Goal: Information Seeking & Learning: Check status

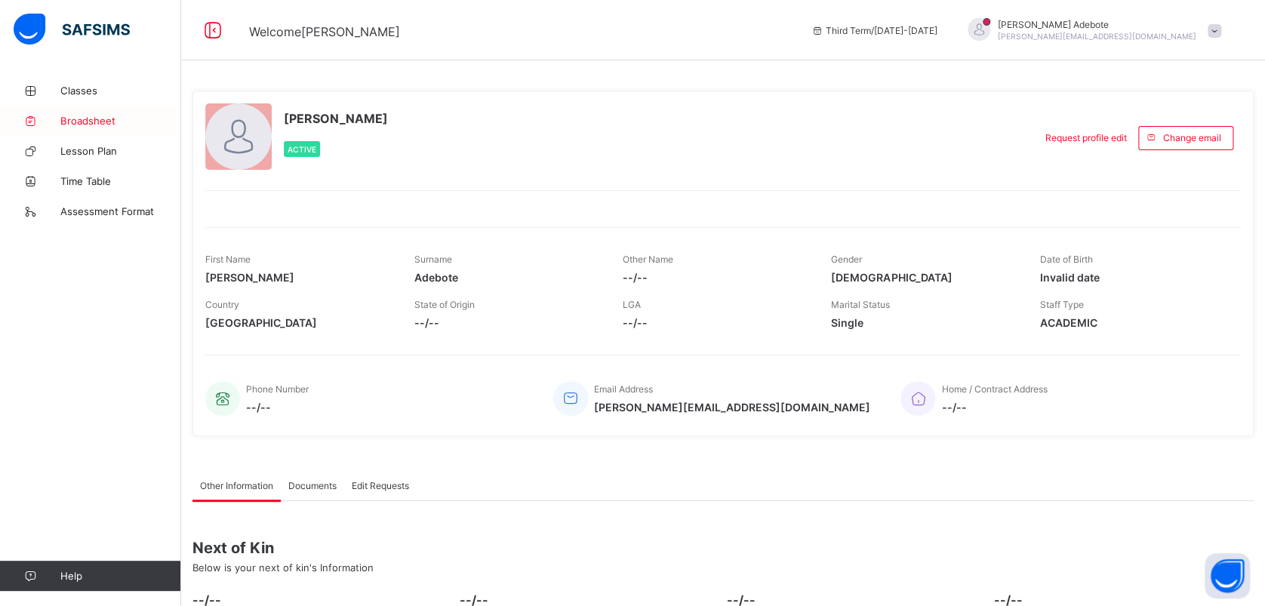
click at [88, 117] on span "Broadsheet" at bounding box center [120, 121] width 121 height 12
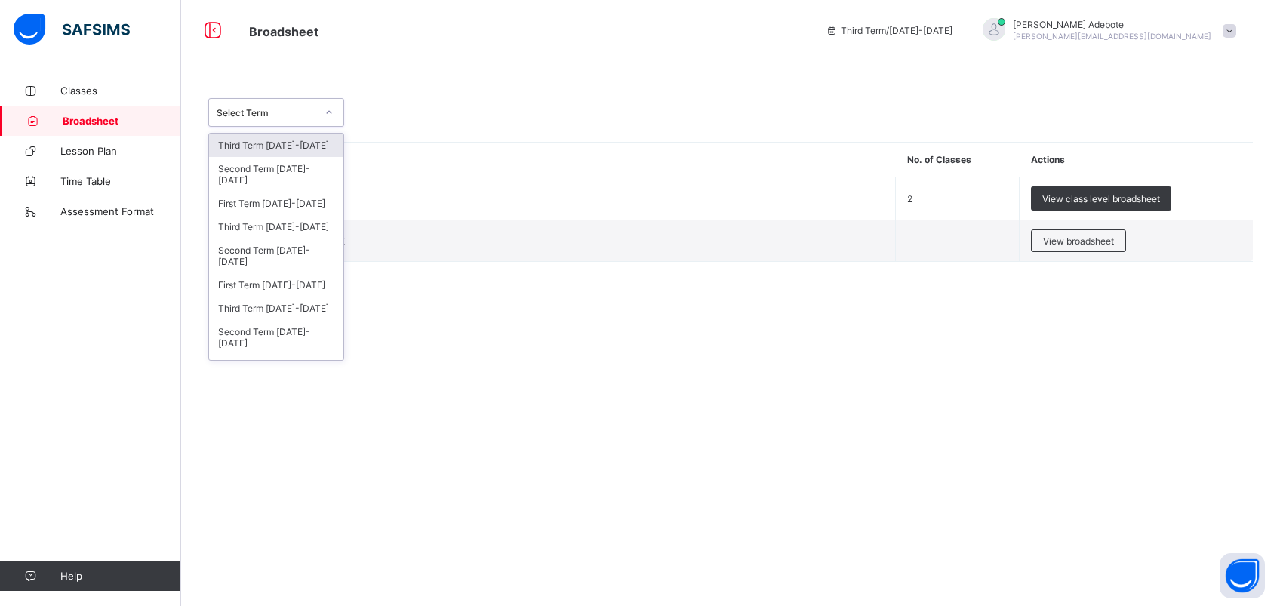
click at [328, 112] on icon at bounding box center [328, 112] width 9 height 15
click at [290, 223] on div "Third Term [DATE]-[DATE]" at bounding box center [276, 226] width 134 height 23
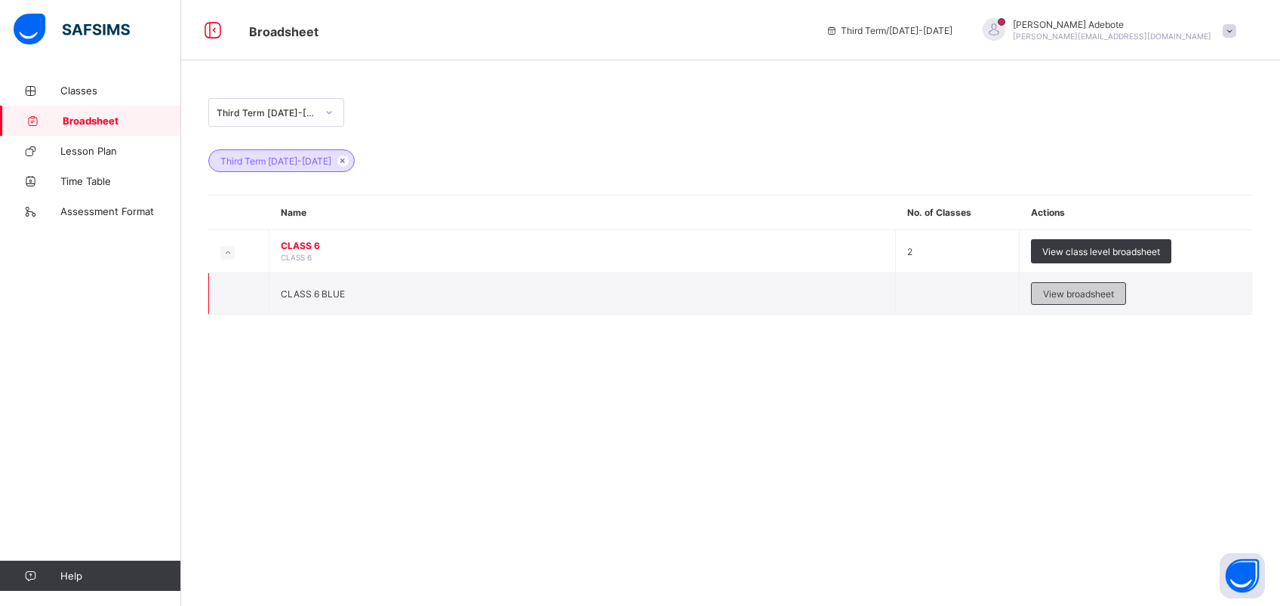
click at [1065, 294] on span "View broadsheet" at bounding box center [1078, 293] width 71 height 11
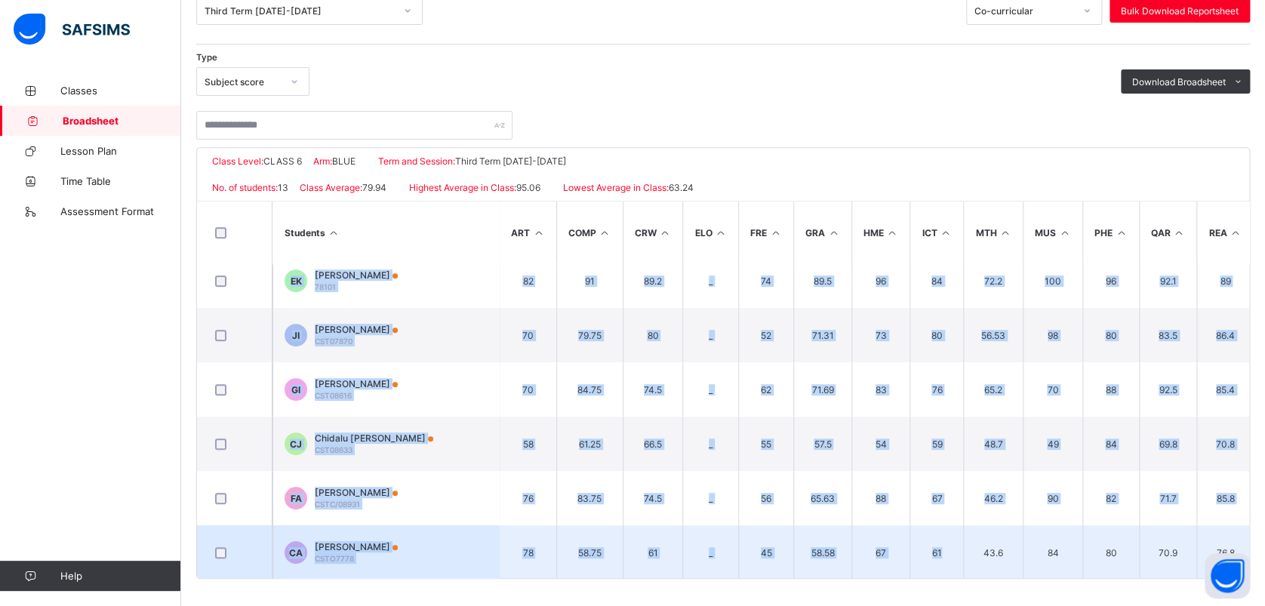
scroll to position [397, 0]
drag, startPoint x: 872, startPoint y: 575, endPoint x: 961, endPoint y: 564, distance: 89.8
click at [961, 564] on div "Broadsheet / CLASS 6 BLUE Class Arm Broadsheet Cumulative Third Term [DATE]-[DA…" at bounding box center [723, 236] width 1084 height 745
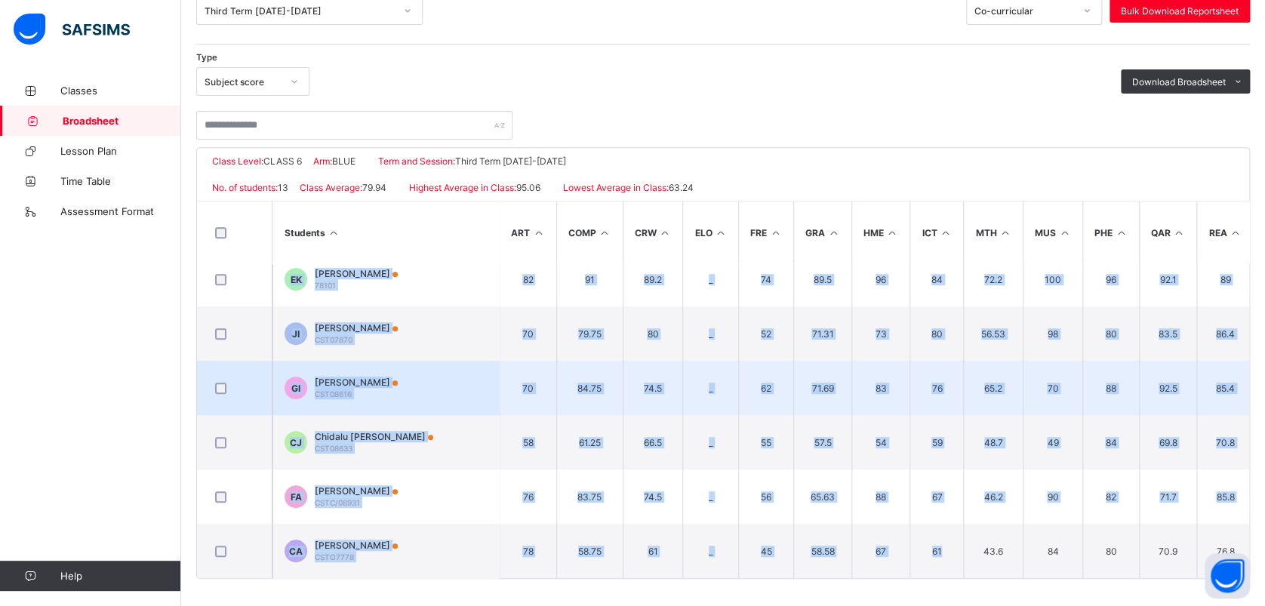
click at [475, 404] on td "GI [PERSON_NAME] CST08616" at bounding box center [385, 388] width 226 height 54
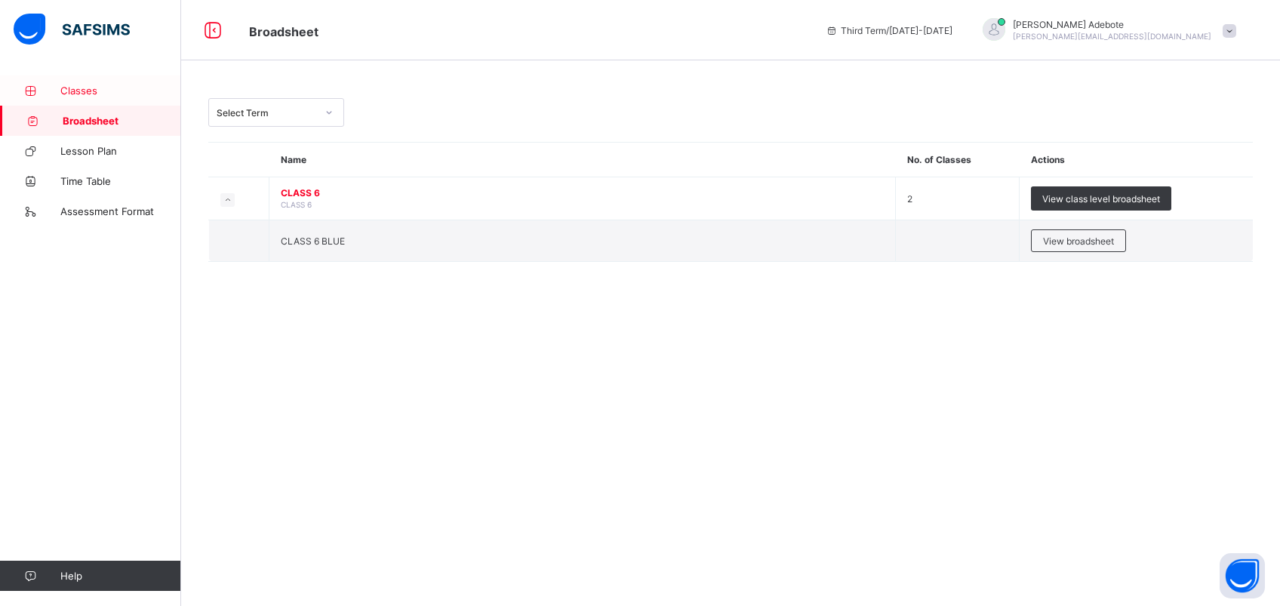
click at [97, 88] on span "Classes" at bounding box center [120, 91] width 121 height 12
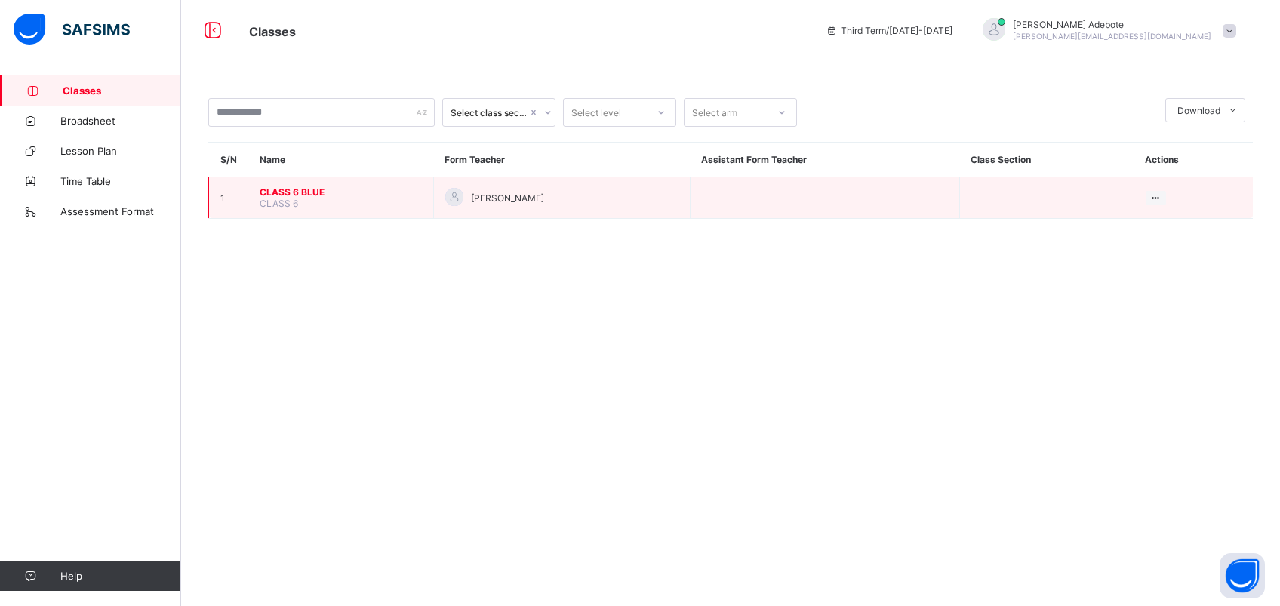
click at [284, 193] on span "CLASS 6 BLUE" at bounding box center [341, 191] width 162 height 11
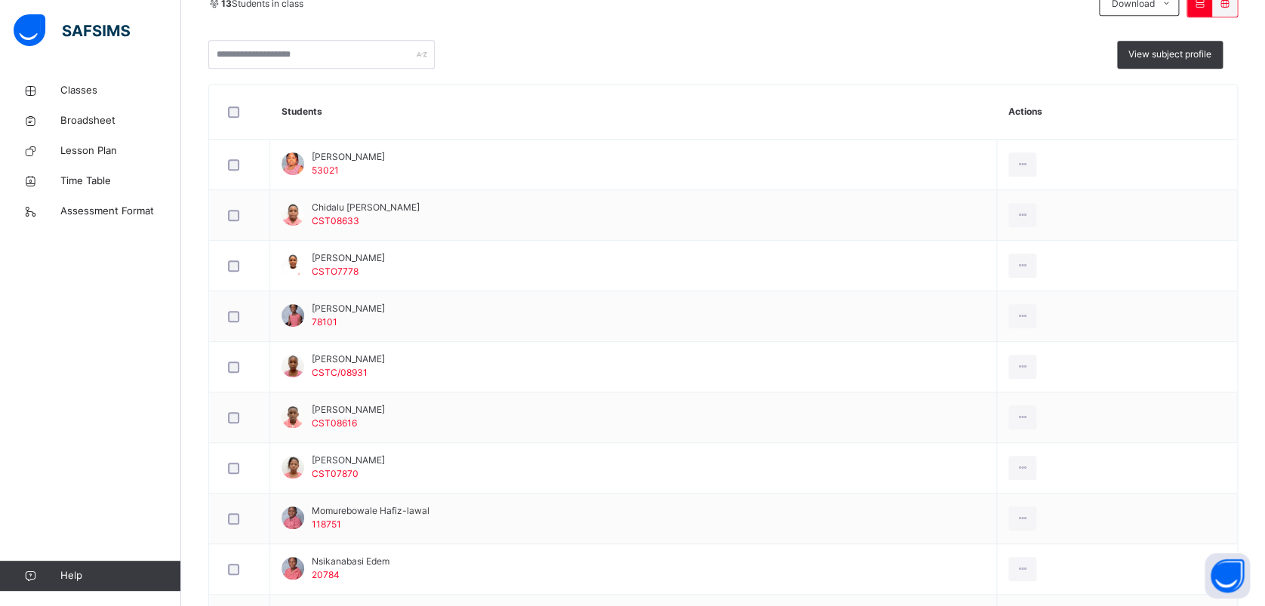
scroll to position [362, 0]
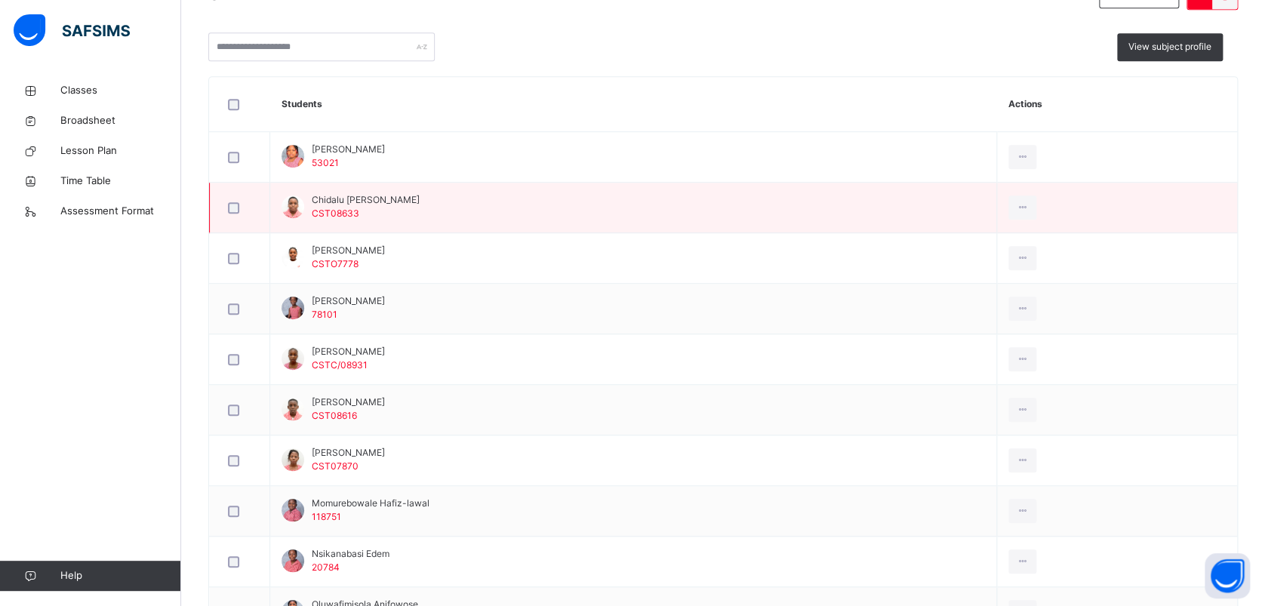
click at [354, 204] on span "Chidalu [PERSON_NAME]" at bounding box center [366, 200] width 108 height 14
drag, startPoint x: 354, startPoint y: 204, endPoint x: 416, endPoint y: 216, distance: 62.9
click at [416, 216] on td "Chidalu [PERSON_NAME] CST08633" at bounding box center [633, 208] width 727 height 51
click at [309, 217] on div "Chidalu [PERSON_NAME] CST08633" at bounding box center [350, 206] width 138 height 27
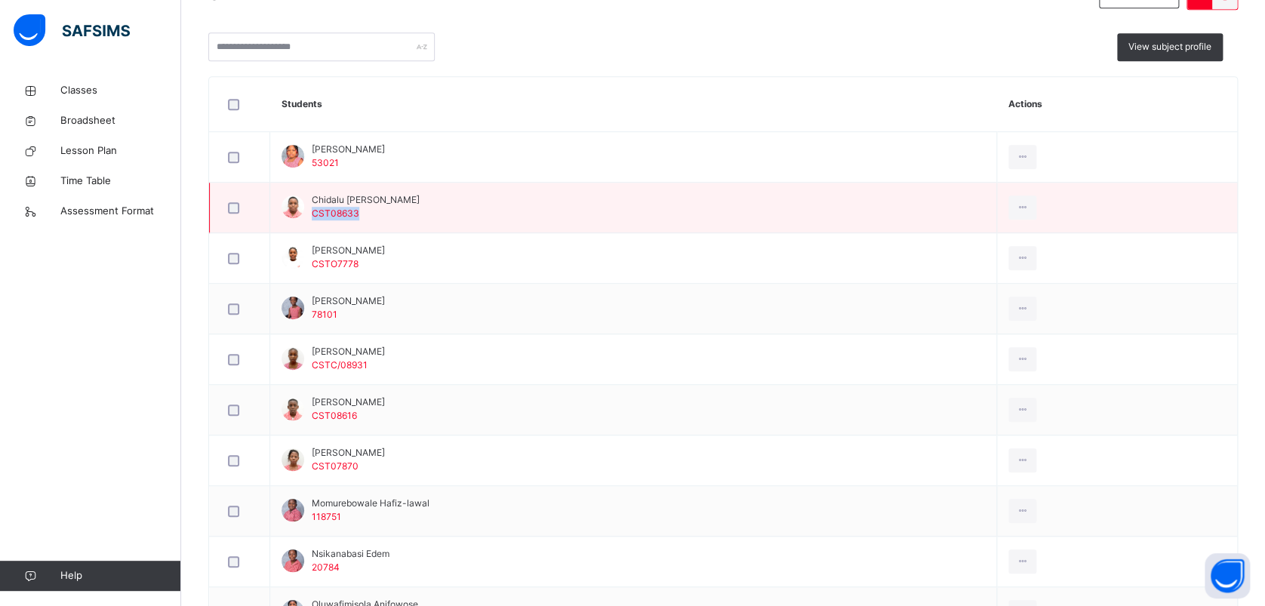
click at [309, 217] on div "Chidalu [PERSON_NAME] CST08633" at bounding box center [350, 206] width 138 height 27
drag, startPoint x: 309, startPoint y: 217, endPoint x: 483, endPoint y: 208, distance: 174.5
click at [483, 208] on td "Chidalu [PERSON_NAME] CST08633" at bounding box center [633, 208] width 727 height 51
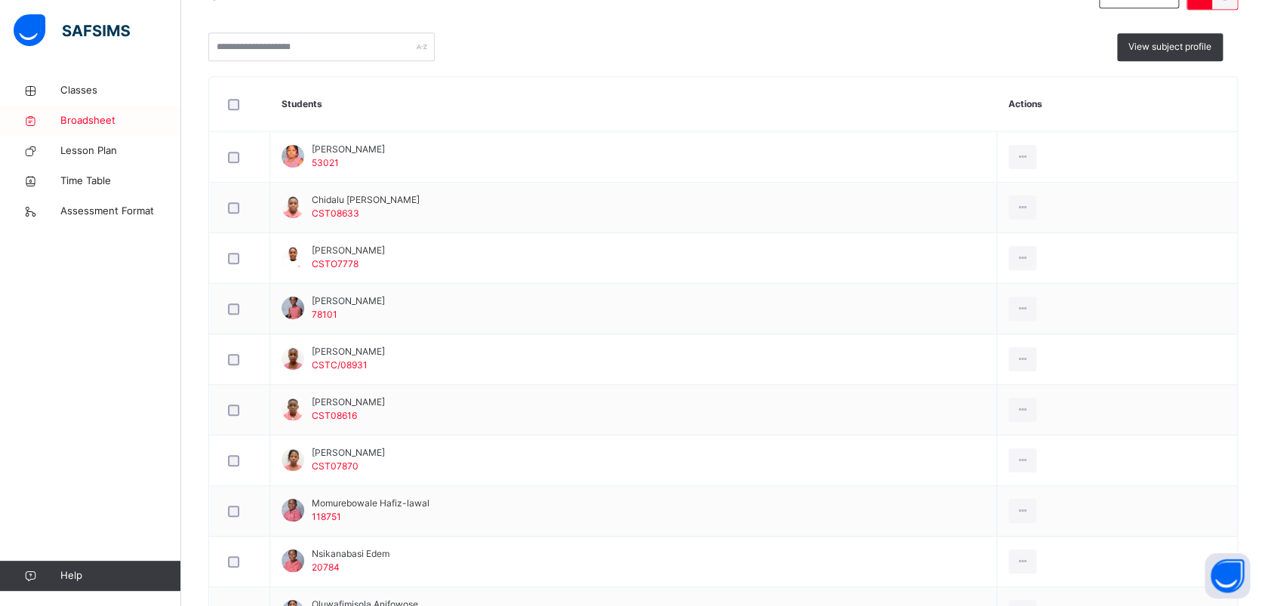
click at [81, 122] on span "Broadsheet" at bounding box center [120, 120] width 121 height 15
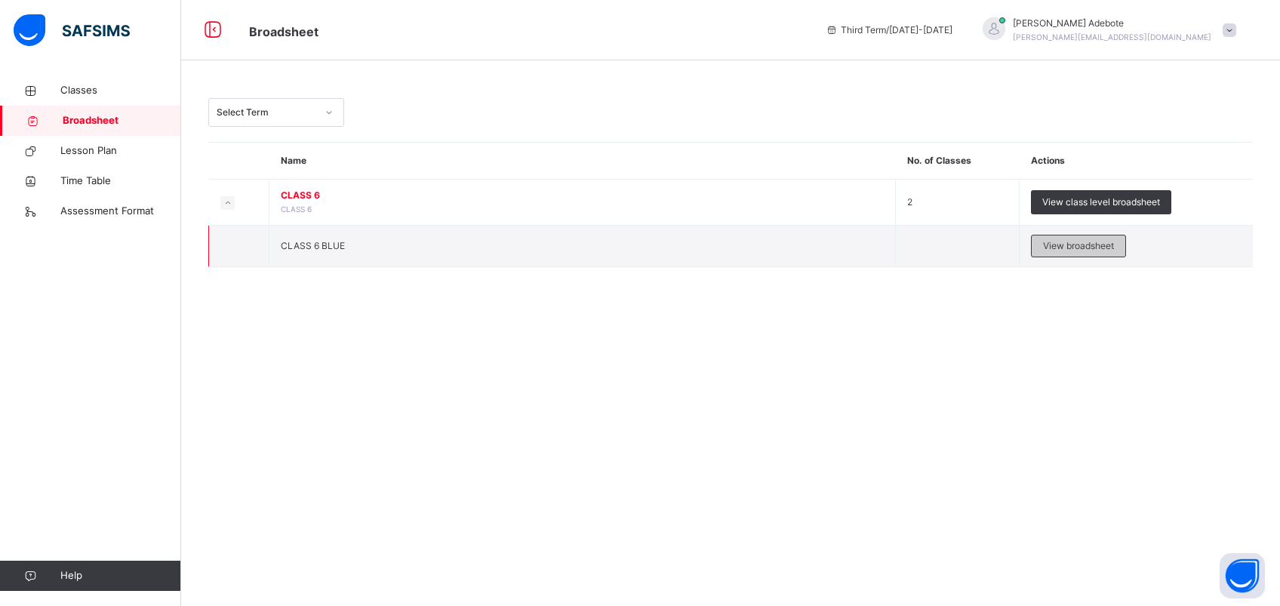
click at [1073, 241] on span "View broadsheet" at bounding box center [1078, 246] width 71 height 14
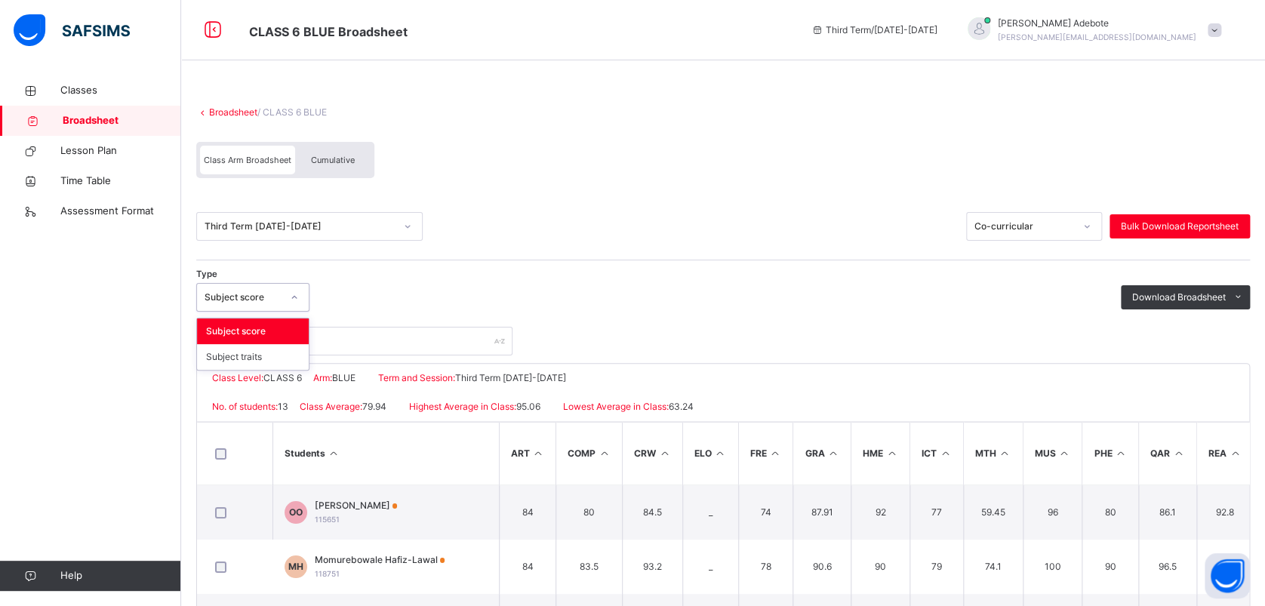
click at [294, 299] on icon at bounding box center [294, 297] width 9 height 15
click at [382, 291] on div "Type Subject score Download Broadsheet PDF Excel sheet" at bounding box center [722, 297] width 1053 height 29
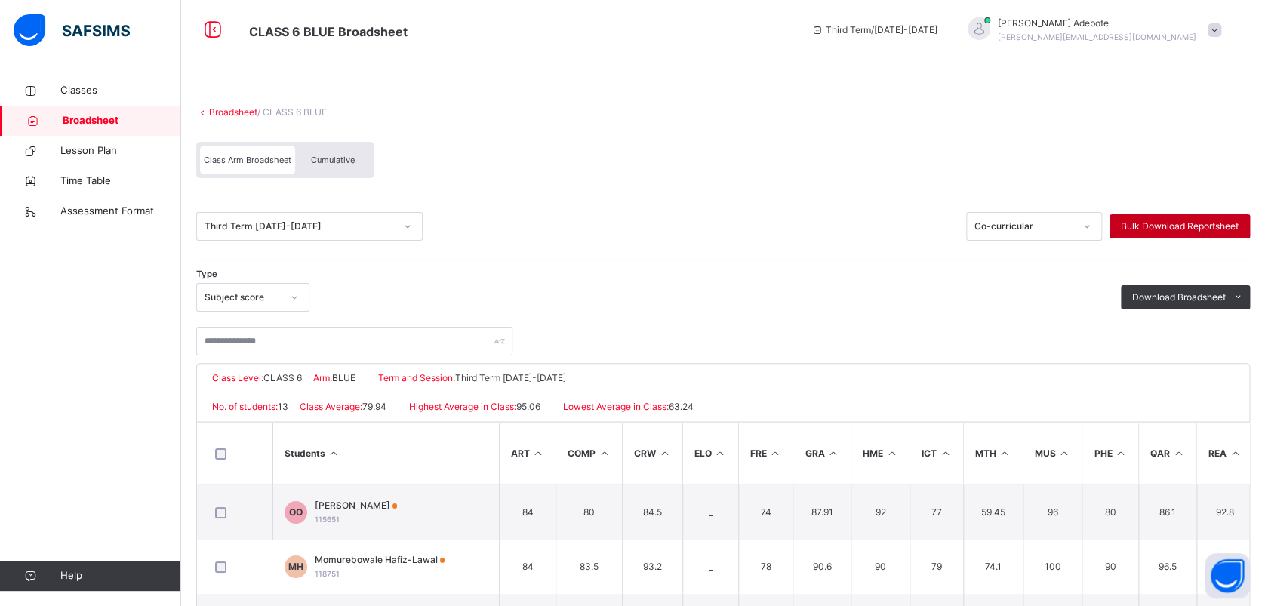
click at [1152, 224] on span "Bulk Download Reportsheet" at bounding box center [1179, 227] width 118 height 14
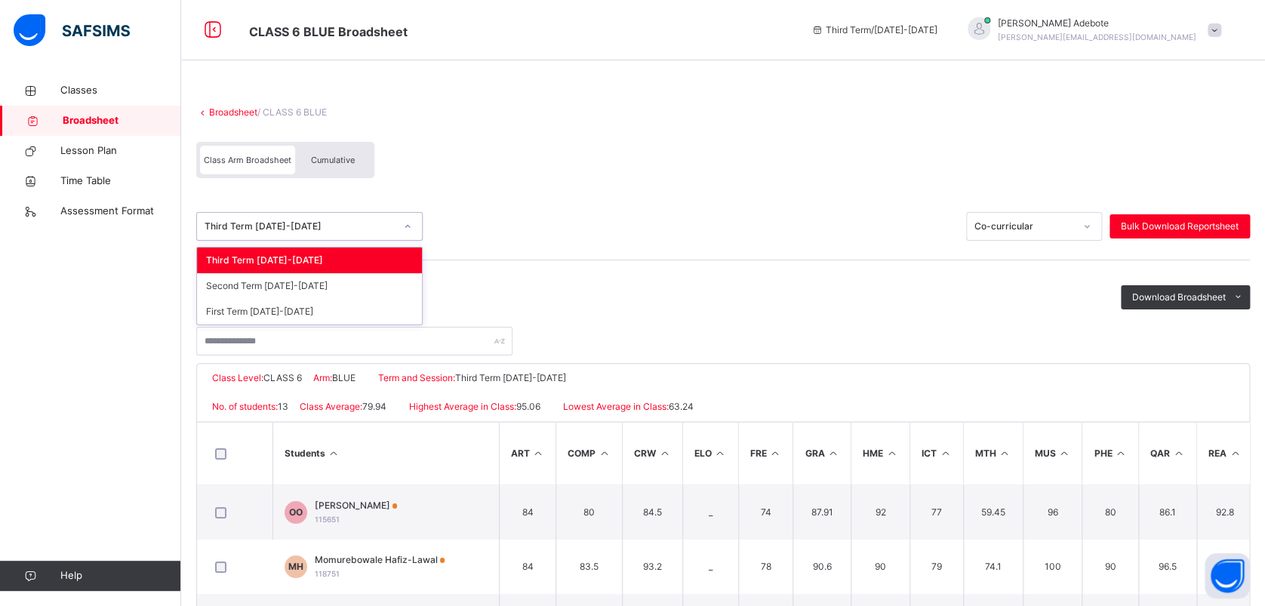
click at [405, 225] on icon at bounding box center [407, 226] width 9 height 15
click at [366, 262] on div "Third Term [DATE]-[DATE]" at bounding box center [309, 260] width 225 height 26
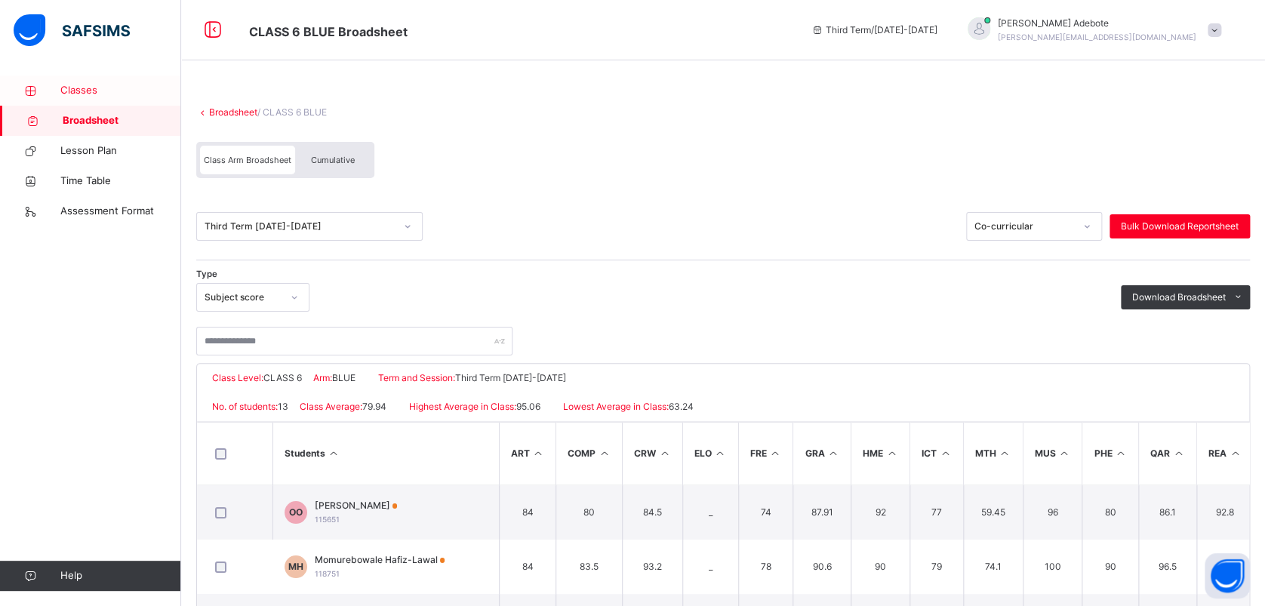
click at [78, 93] on span "Classes" at bounding box center [120, 90] width 121 height 15
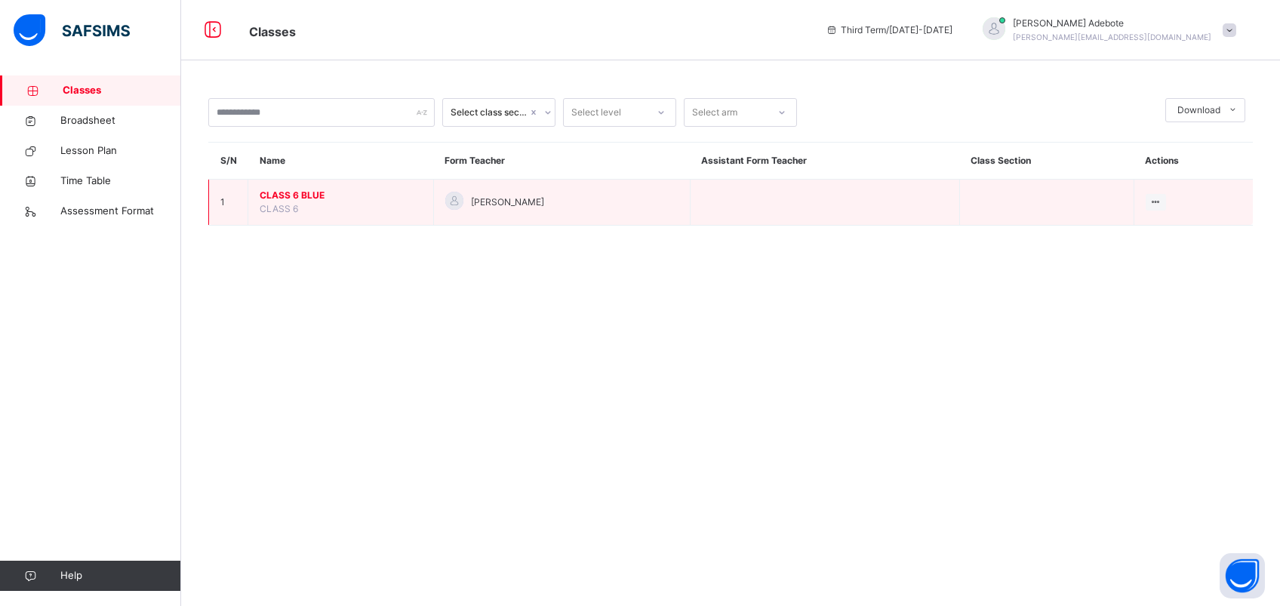
click at [279, 194] on span "CLASS 6 BLUE" at bounding box center [341, 196] width 162 height 14
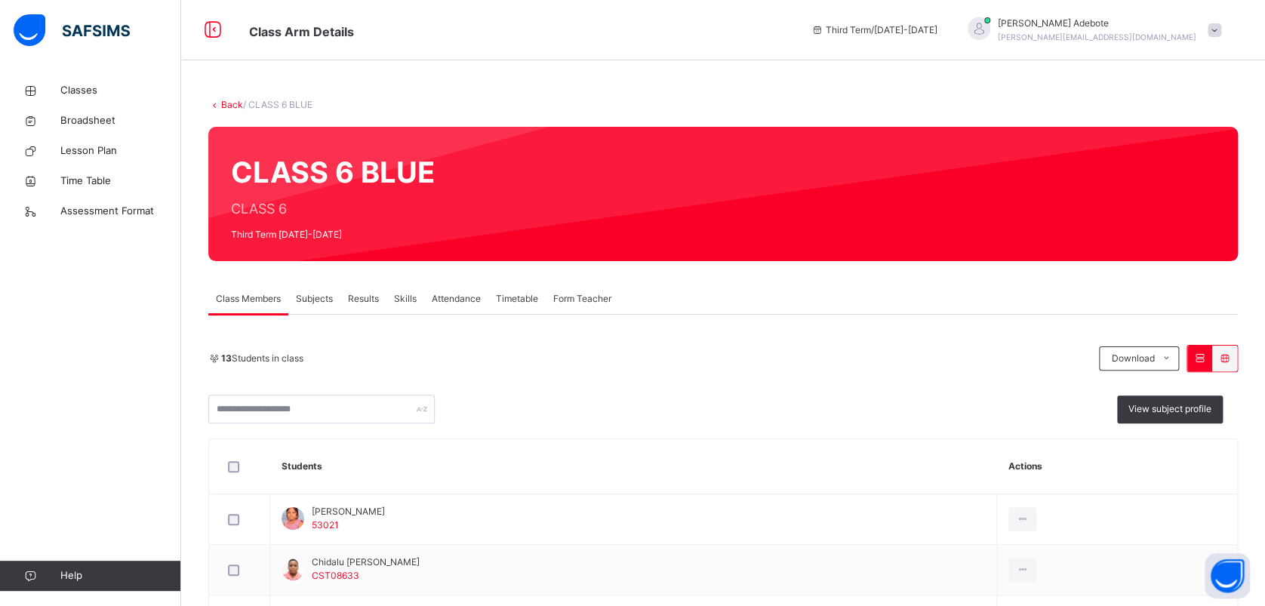
click at [374, 302] on span "Results" at bounding box center [363, 299] width 31 height 14
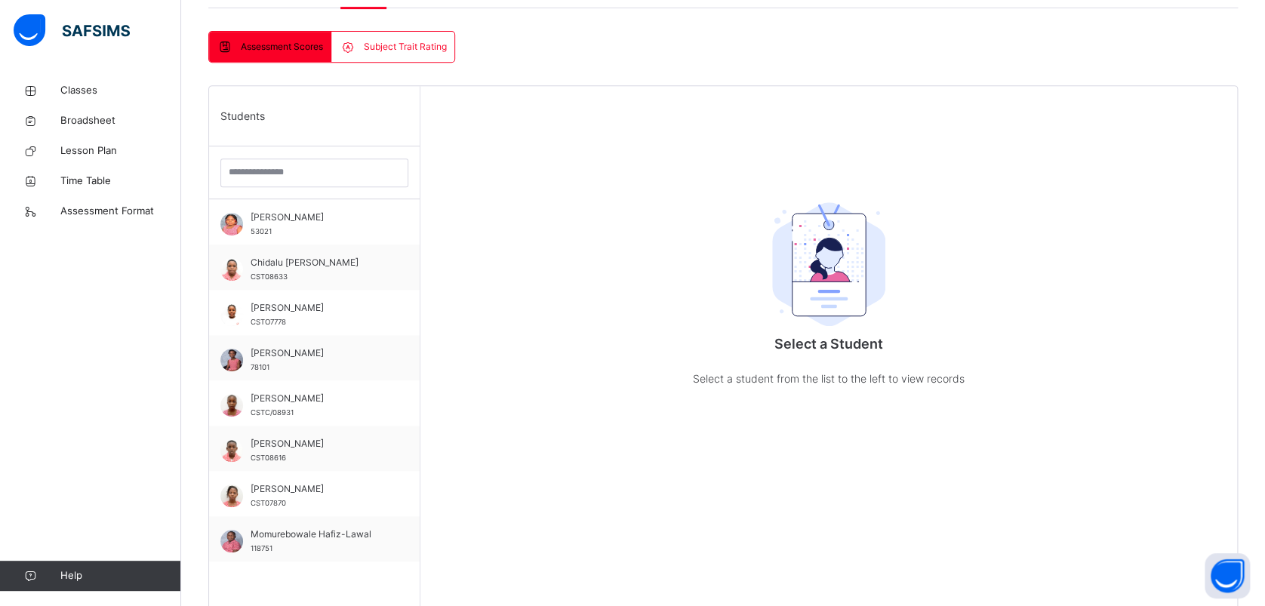
scroll to position [318, 0]
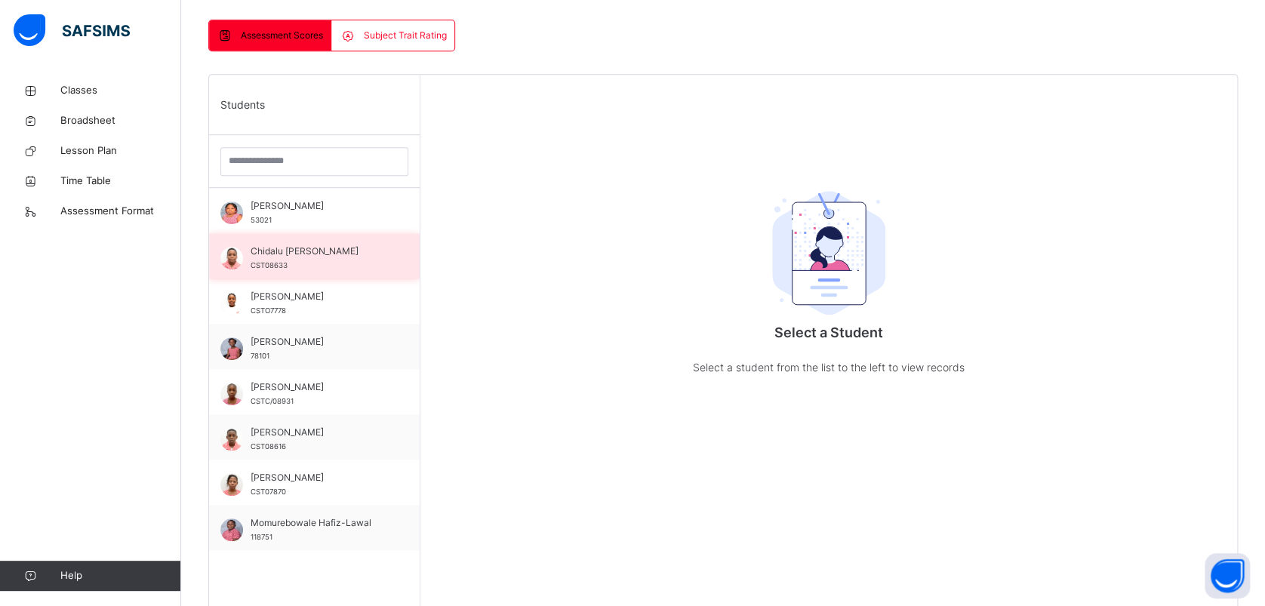
click at [281, 254] on span "Chidalu [PERSON_NAME]" at bounding box center [318, 251] width 135 height 14
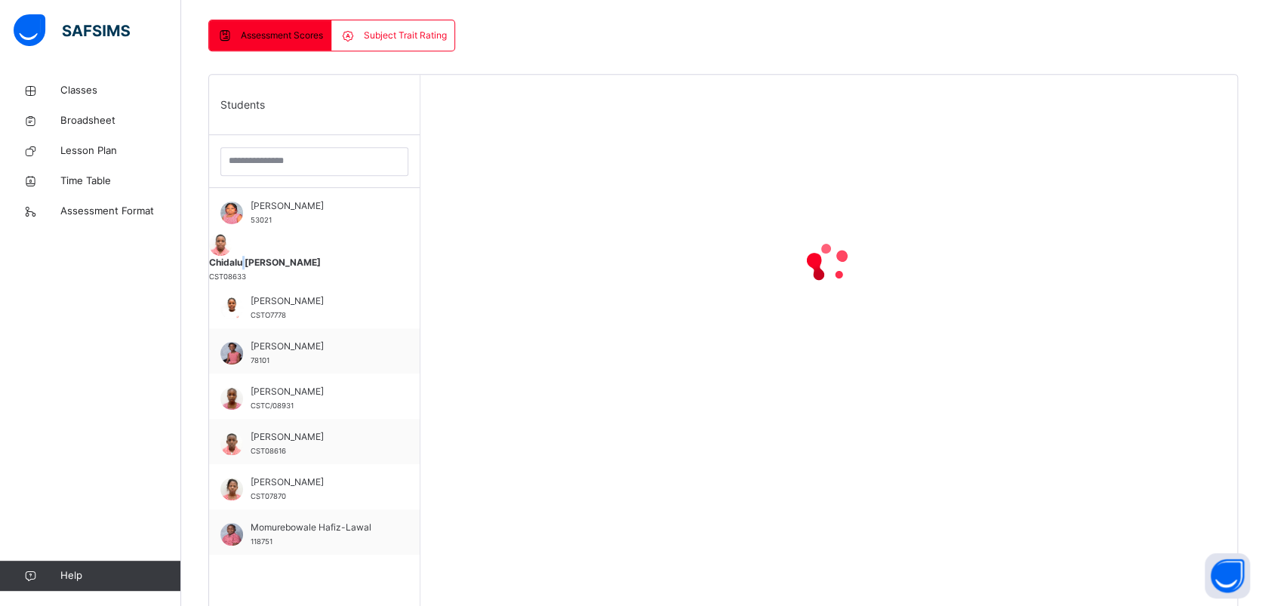
click at [281, 256] on span "Chidalu [PERSON_NAME]" at bounding box center [314, 263] width 211 height 14
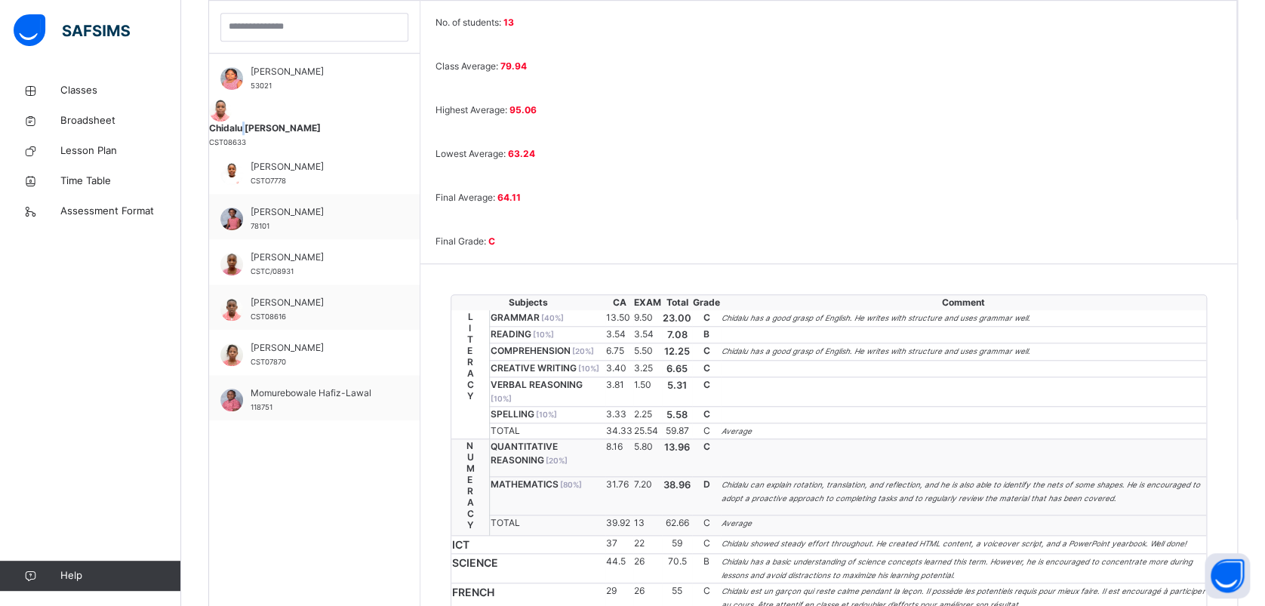
scroll to position [447, 0]
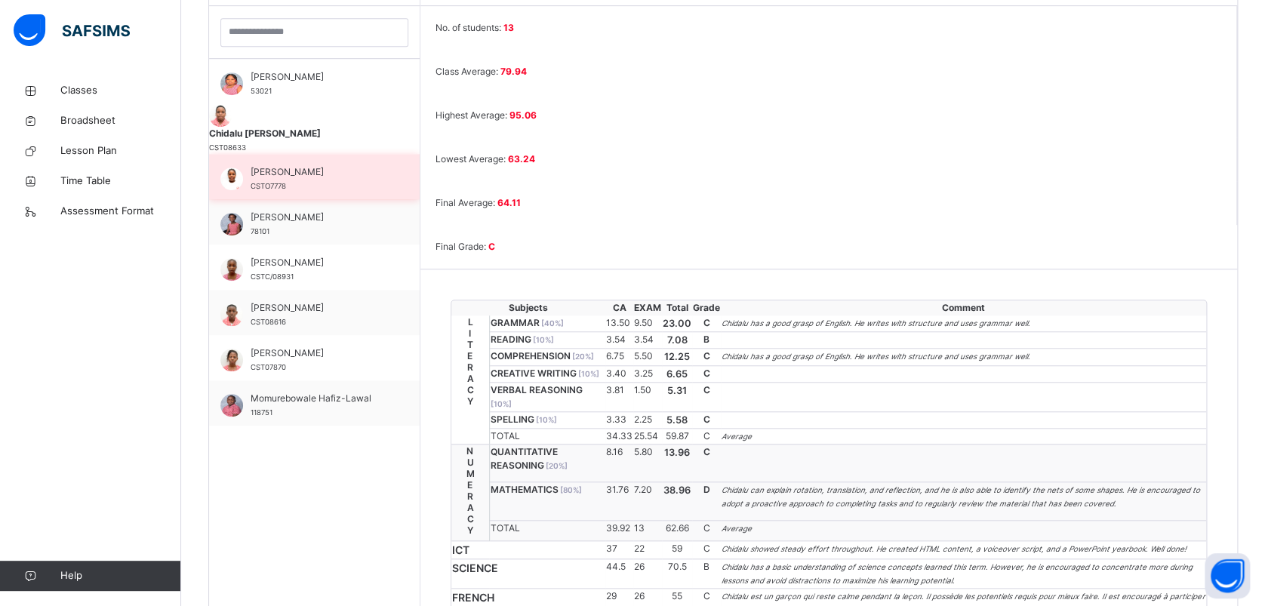
click at [275, 157] on div "[PERSON_NAME] CSTO7778" at bounding box center [314, 176] width 211 height 45
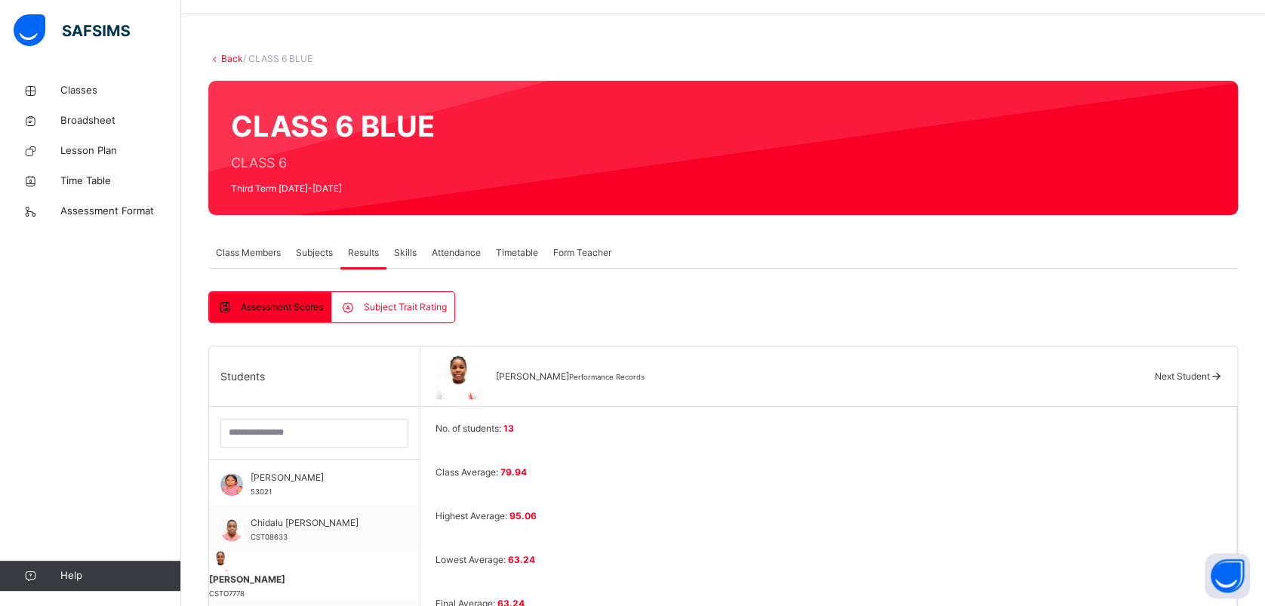
scroll to position [18, 0]
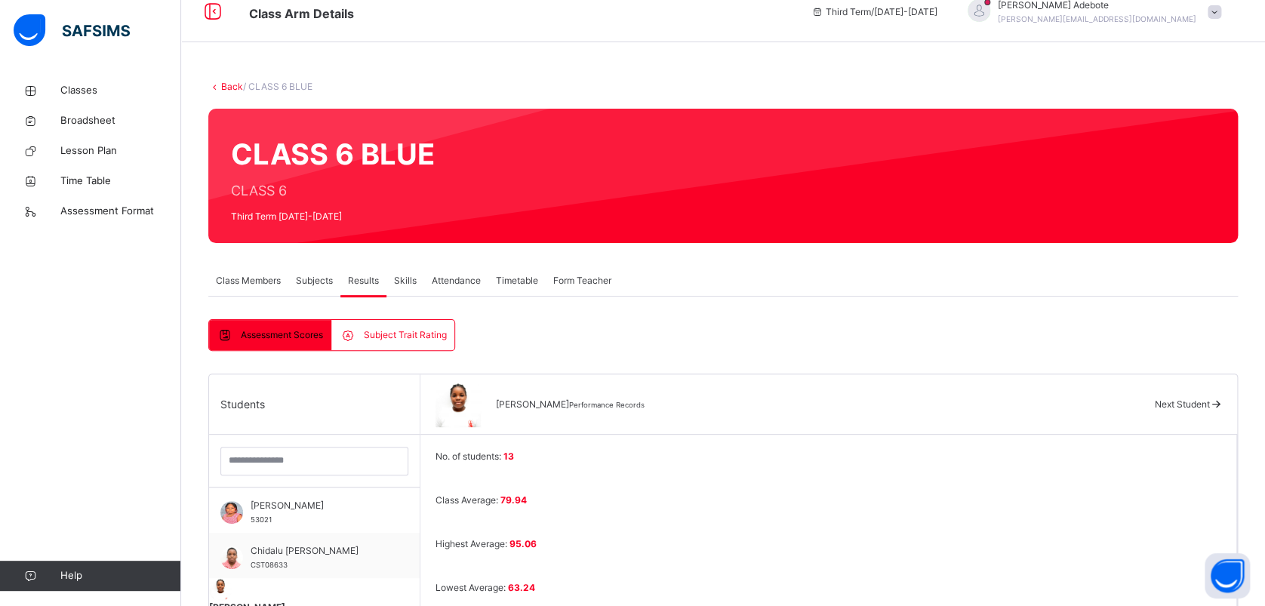
click at [1222, 403] on icon at bounding box center [1215, 403] width 13 height 11
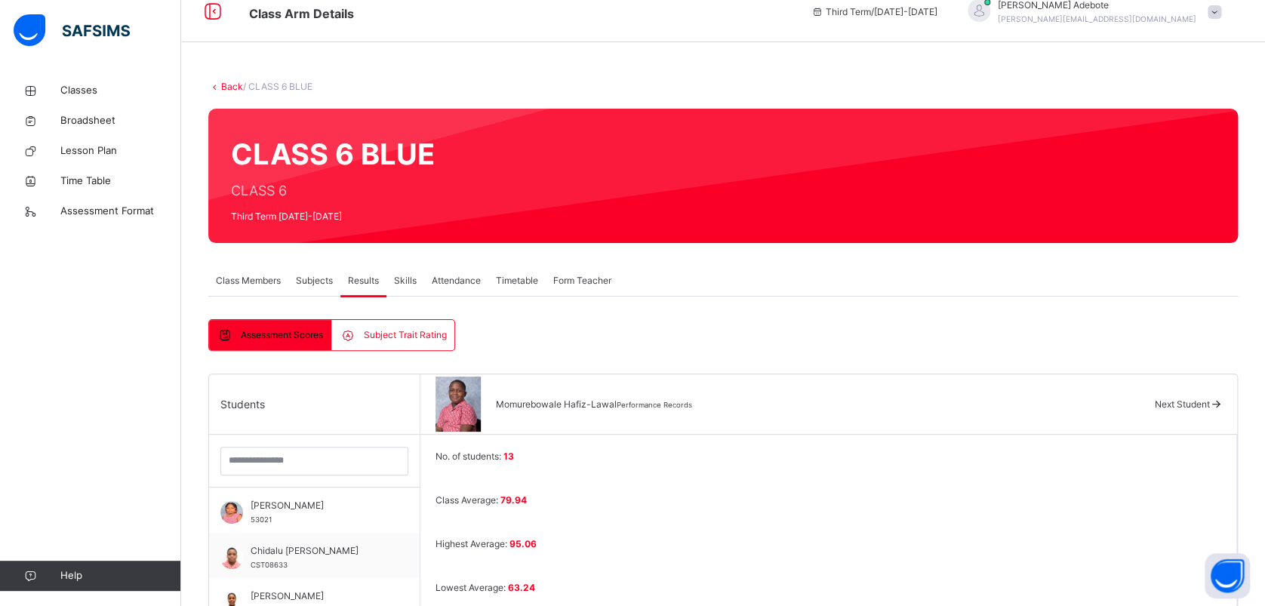
click at [1222, 403] on icon at bounding box center [1215, 403] width 13 height 11
click at [1222, 403] on icon at bounding box center [1215, 404] width 13 height 11
click at [1222, 403] on icon at bounding box center [1215, 403] width 13 height 11
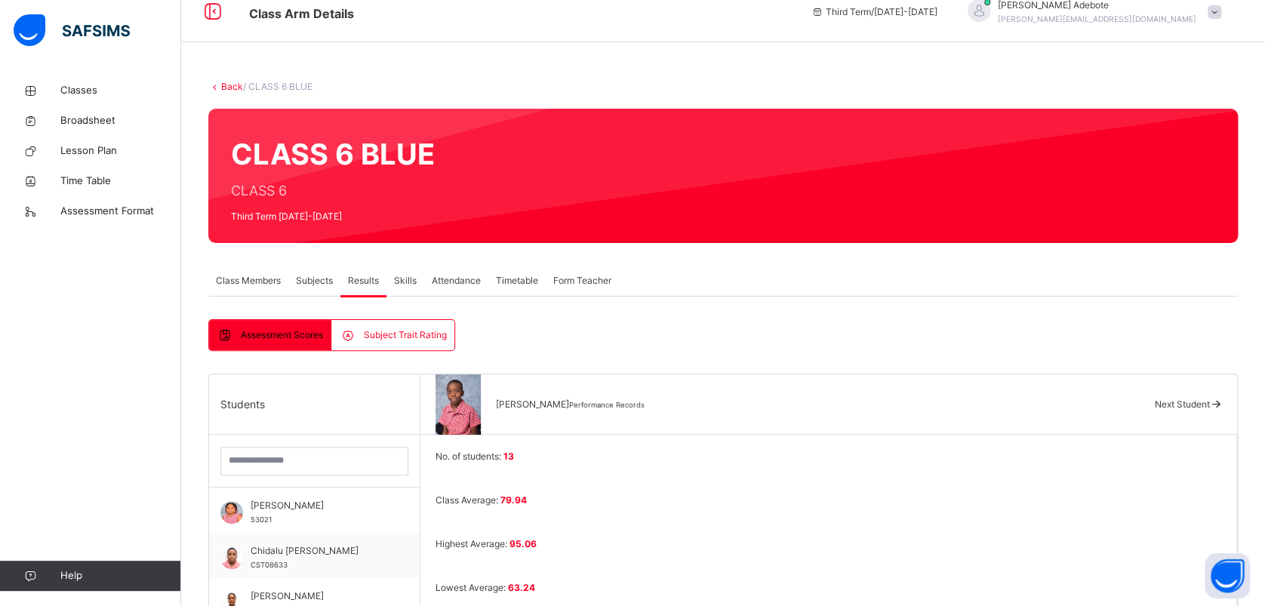
click at [1222, 403] on icon at bounding box center [1215, 403] width 13 height 11
click at [1222, 403] on icon at bounding box center [1215, 404] width 13 height 11
click at [1222, 403] on icon at bounding box center [1215, 403] width 13 height 11
click at [1220, 406] on icon at bounding box center [1215, 403] width 13 height 11
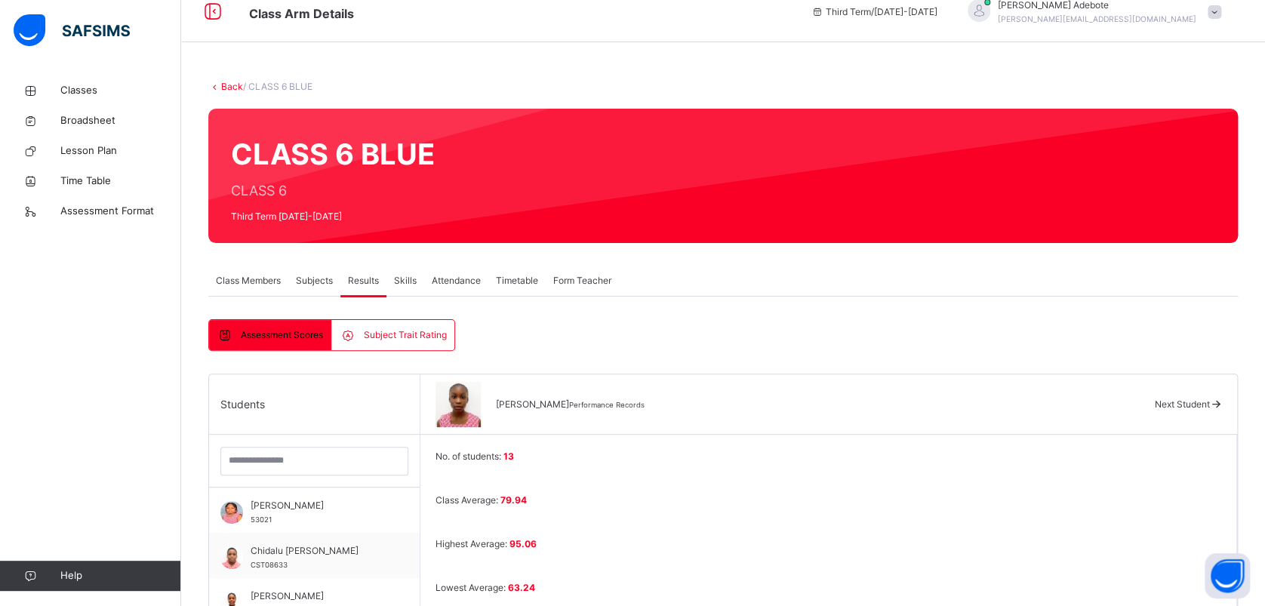
click at [1220, 406] on icon at bounding box center [1215, 403] width 13 height 11
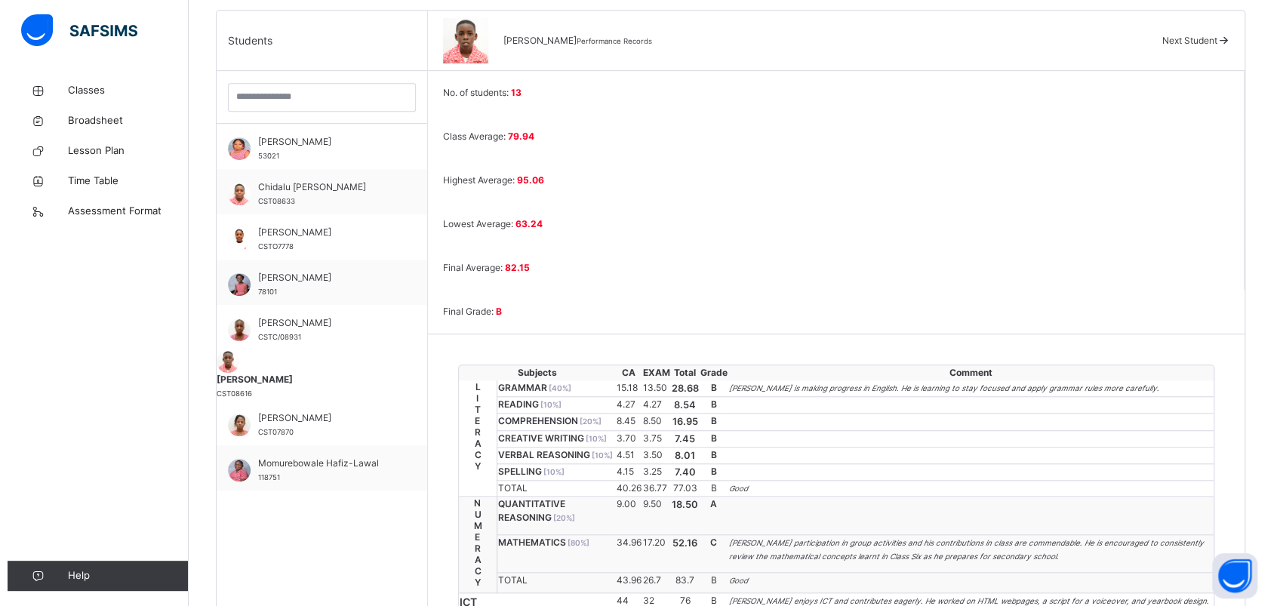
scroll to position [0, 0]
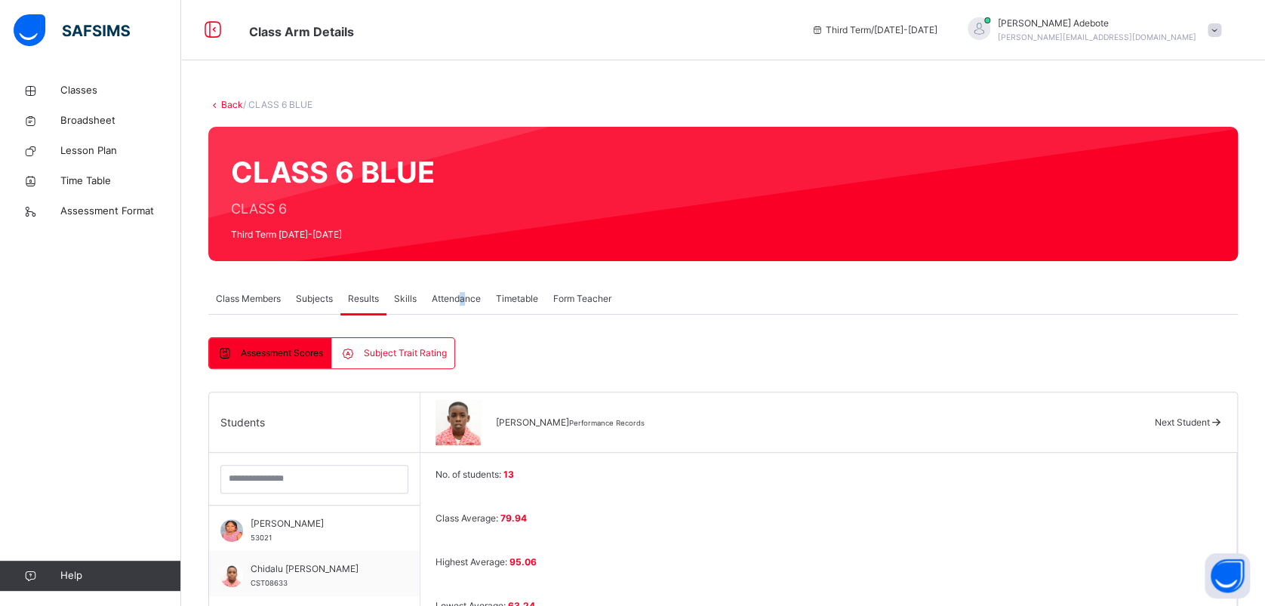
click at [462, 300] on span "Attendance" at bounding box center [456, 299] width 49 height 14
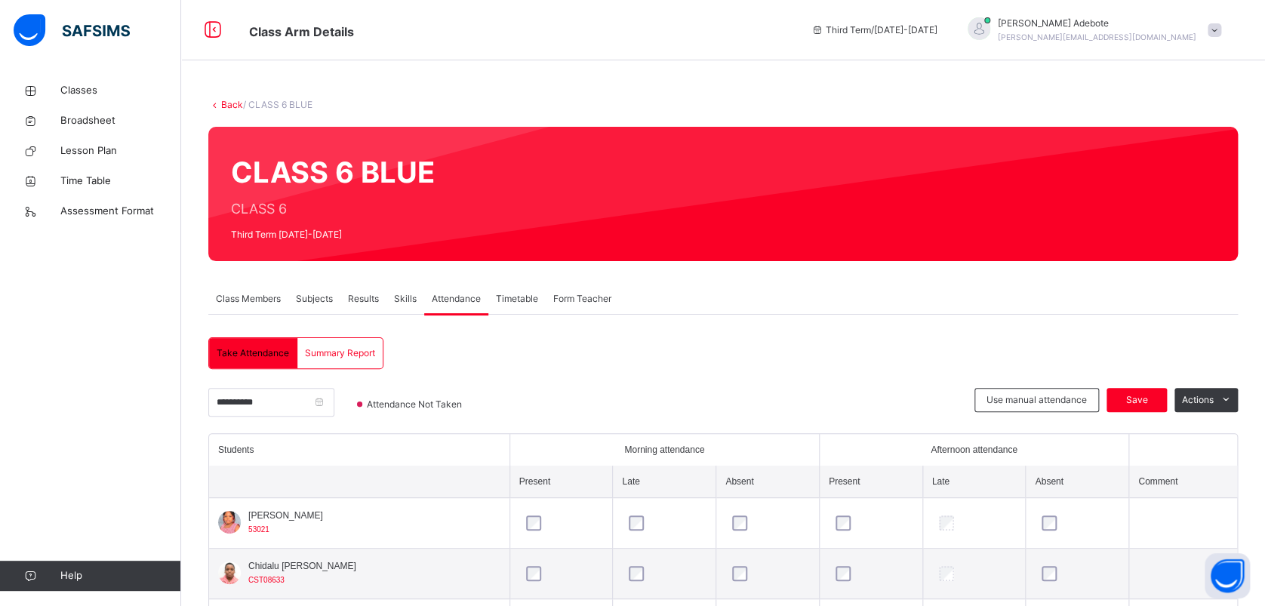
drag, startPoint x: 462, startPoint y: 300, endPoint x: 399, endPoint y: 297, distance: 62.7
click at [399, 297] on span "Skills" at bounding box center [405, 299] width 23 height 14
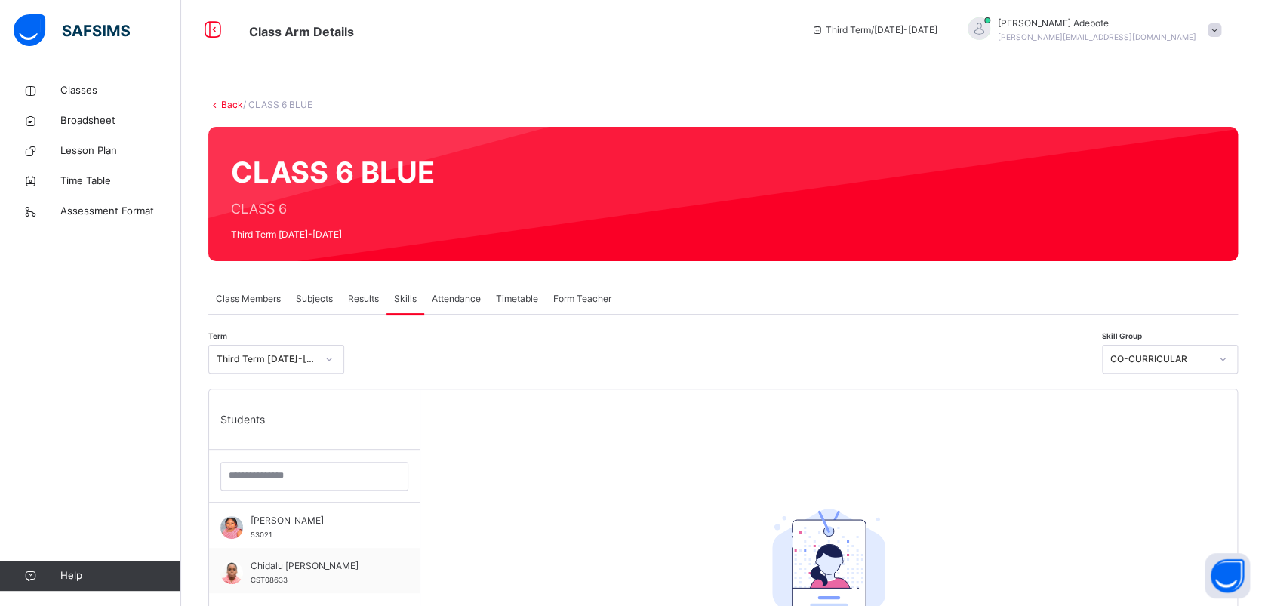
click at [370, 299] on span "Results" at bounding box center [363, 299] width 31 height 14
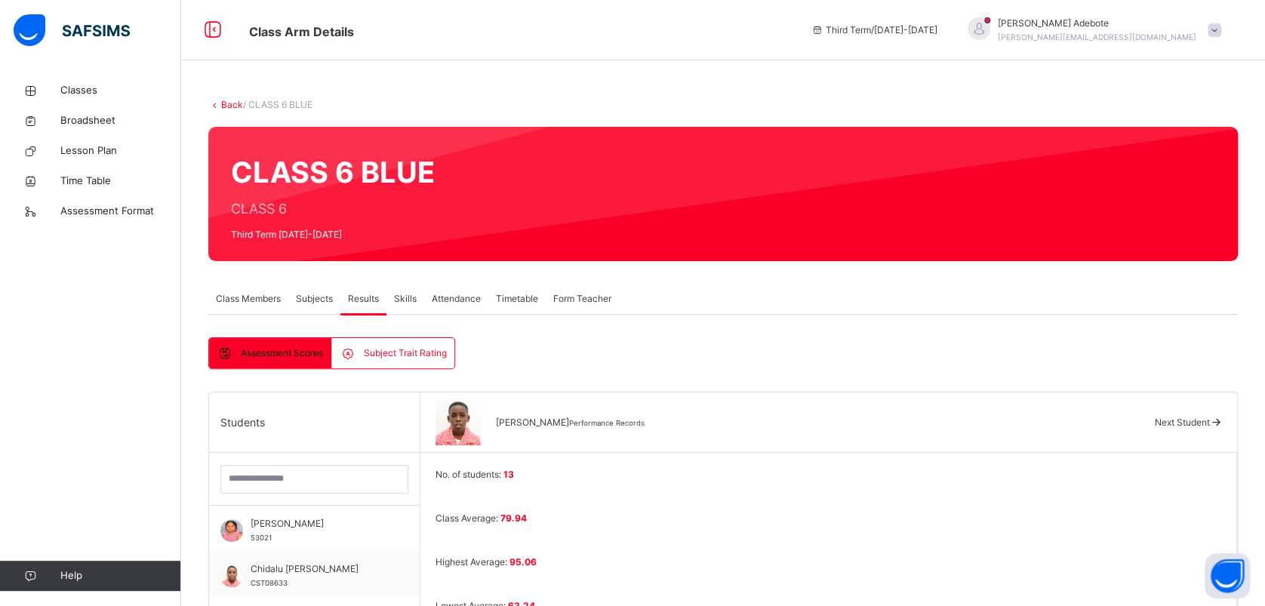
click at [309, 300] on span "Subjects" at bounding box center [314, 299] width 37 height 14
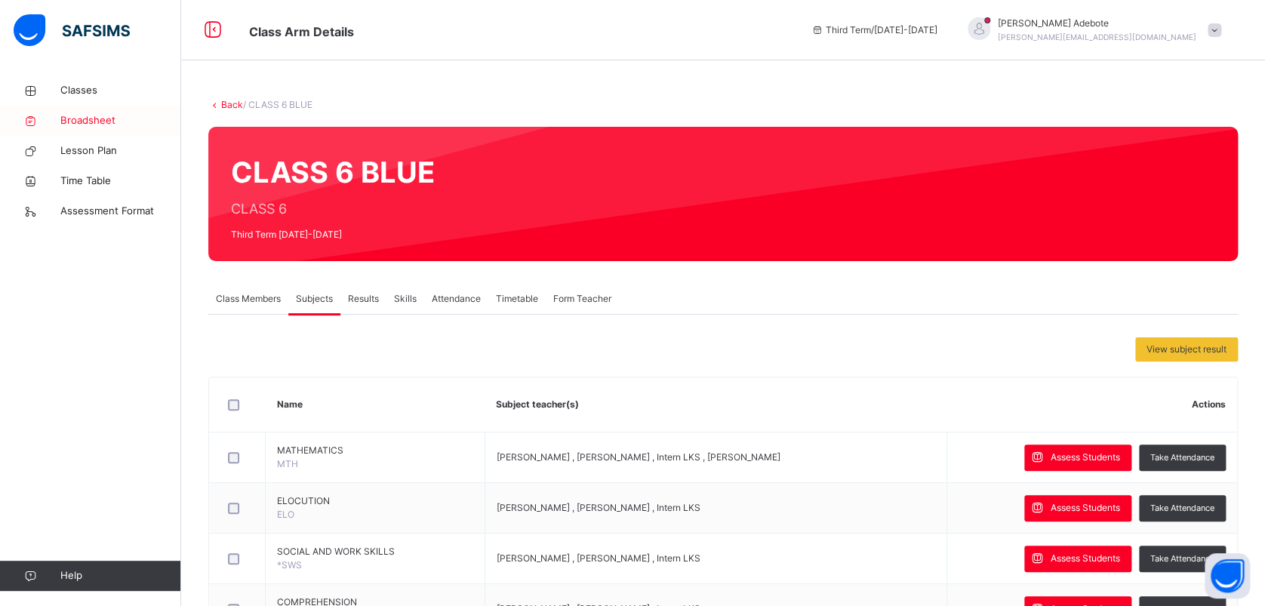
click at [85, 120] on span "Broadsheet" at bounding box center [120, 120] width 121 height 15
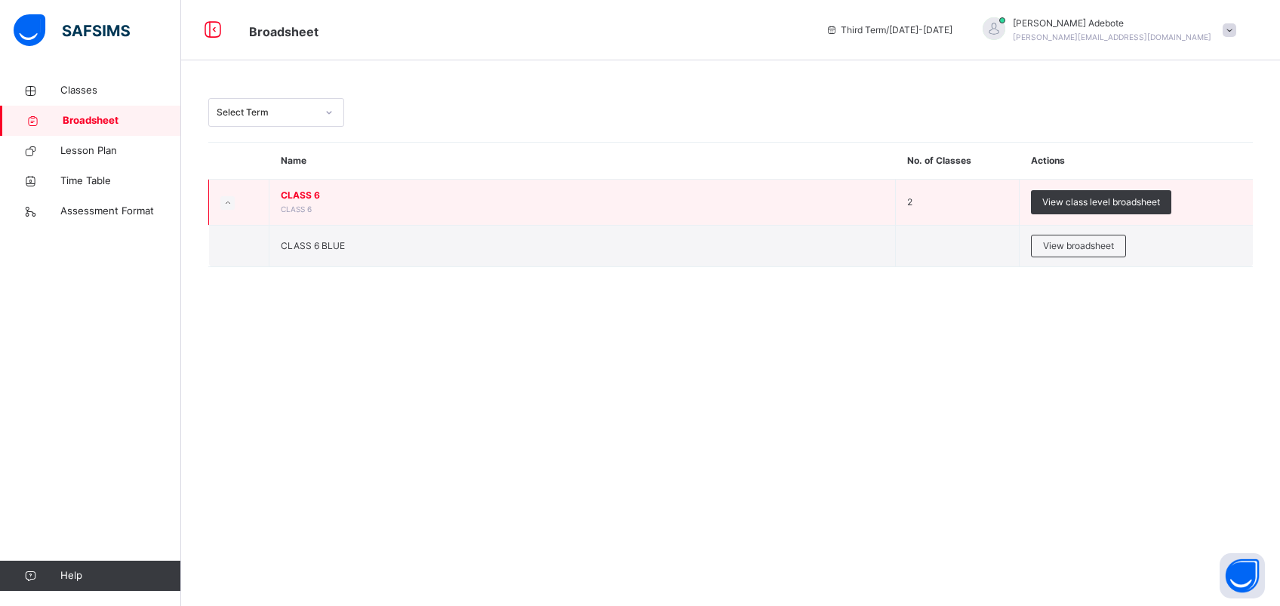
click at [303, 198] on span "CLASS 6" at bounding box center [582, 196] width 603 height 14
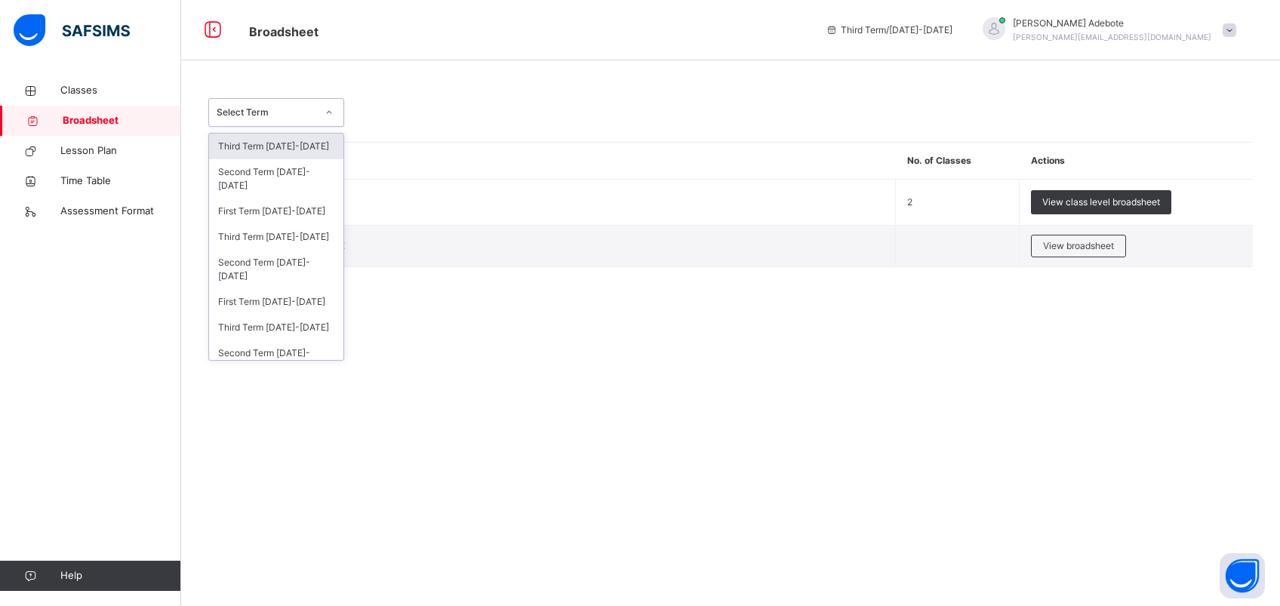
click at [327, 114] on icon at bounding box center [328, 112] width 9 height 15
click at [241, 241] on div "Third Term [DATE]-[DATE]" at bounding box center [276, 237] width 134 height 26
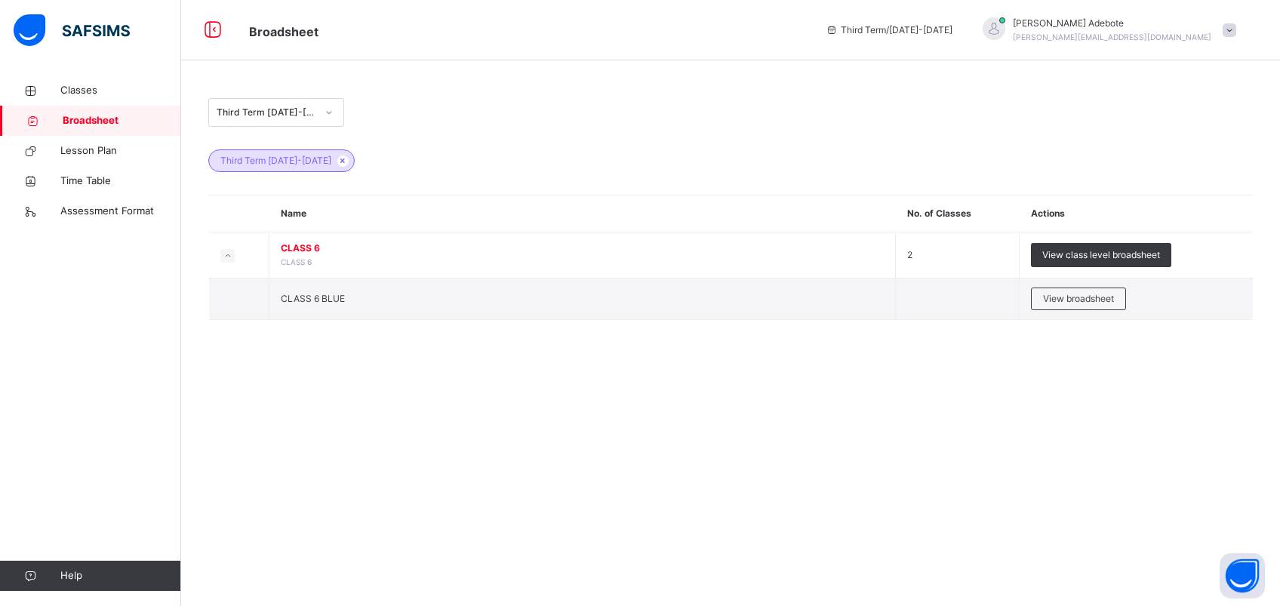
click at [407, 19] on span "Broadsheet" at bounding box center [526, 30] width 554 height 25
click at [1274, 92] on div "Third Term [DATE]-[DATE] Third Term [DATE]-[DATE] Name No. of Classes Actions C…" at bounding box center [730, 216] width 1099 height 282
click at [118, 113] on span "Broadsheet" at bounding box center [122, 120] width 118 height 15
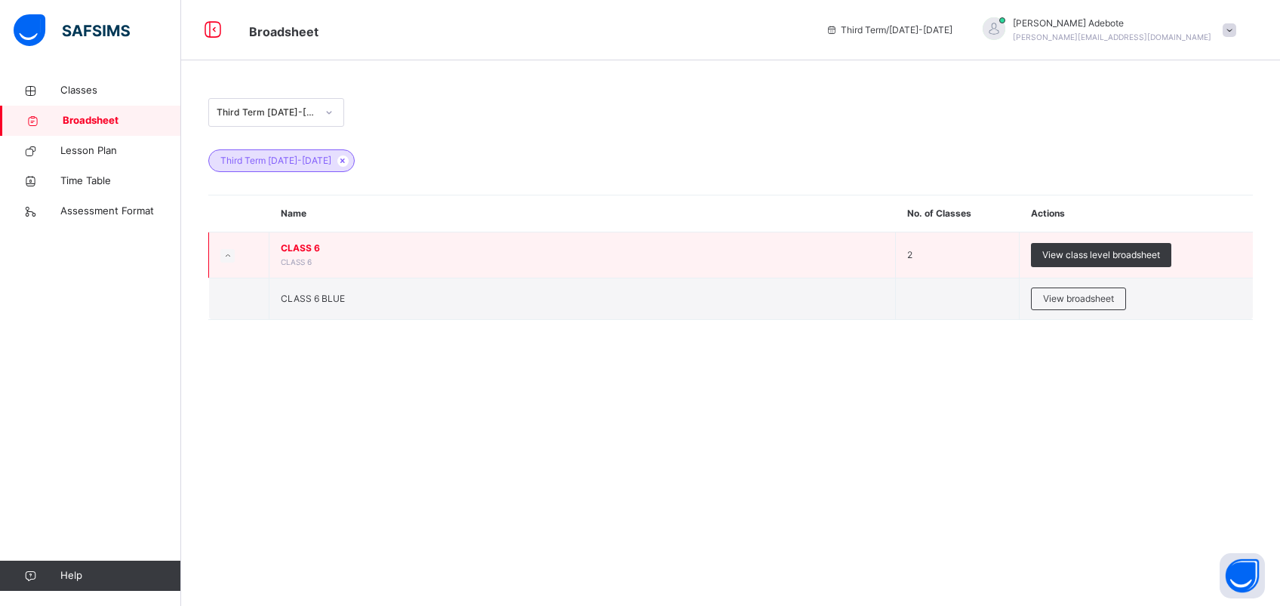
click at [310, 247] on span "CLASS 6" at bounding box center [582, 248] width 603 height 14
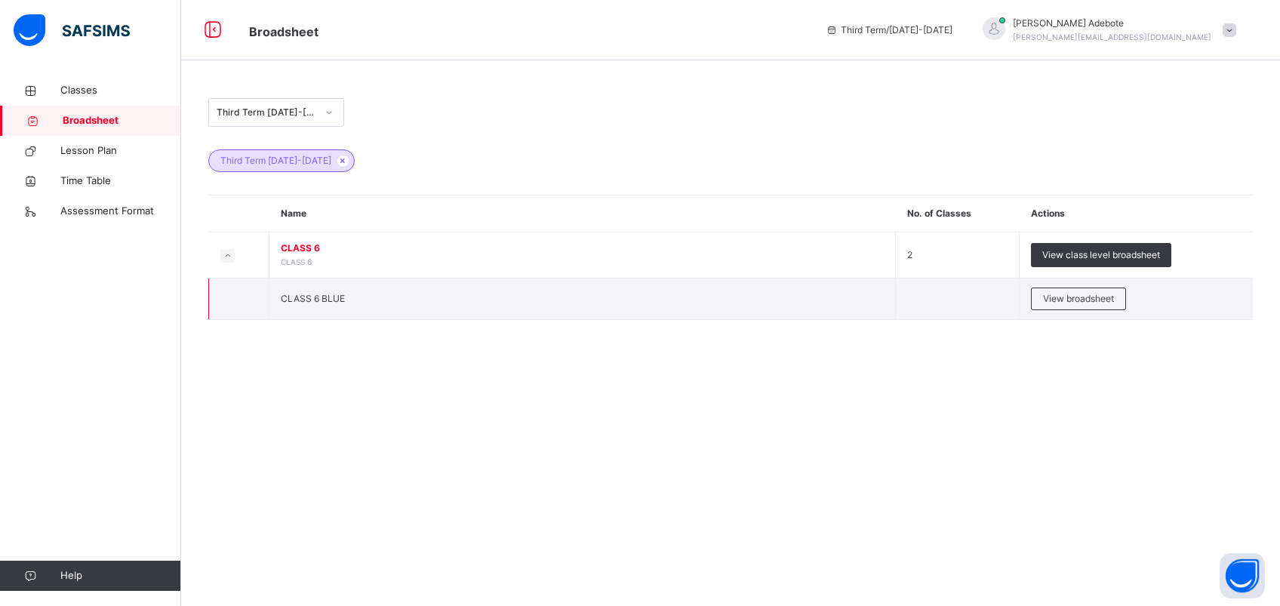
click at [315, 303] on td "CLASS 6 BLUE" at bounding box center [582, 298] width 626 height 41
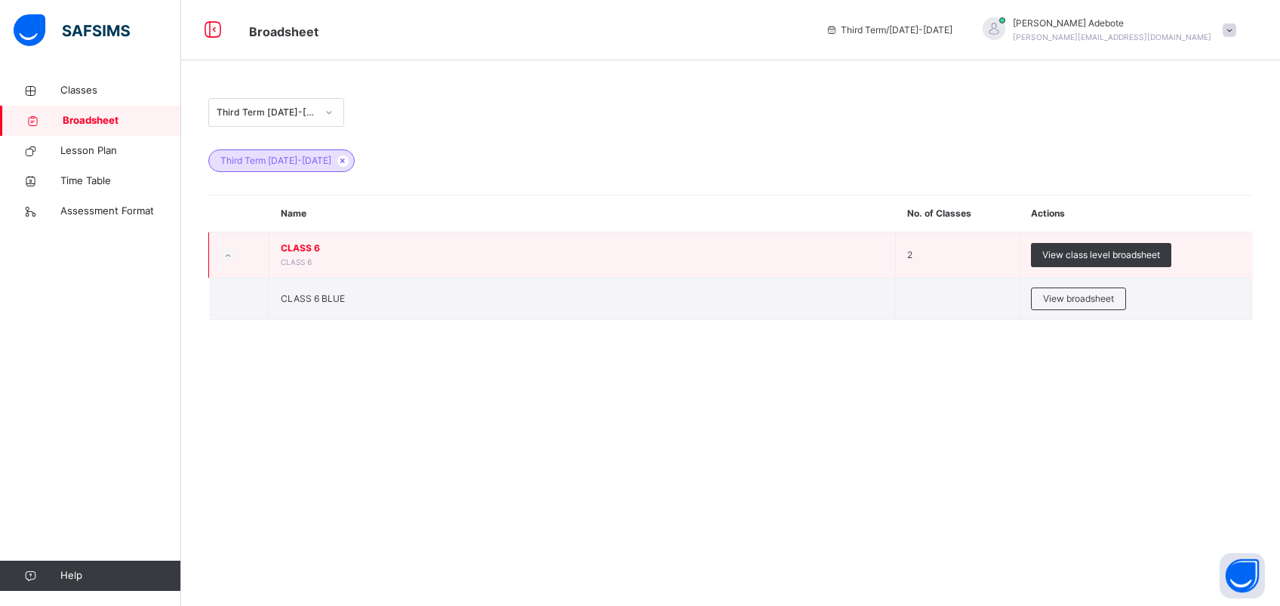
click at [300, 240] on td "CLASS 6 CLASS 6" at bounding box center [582, 255] width 626 height 46
click at [303, 259] on span "CLASS 6" at bounding box center [296, 261] width 31 height 9
click at [229, 256] on icon at bounding box center [227, 256] width 8 height 8
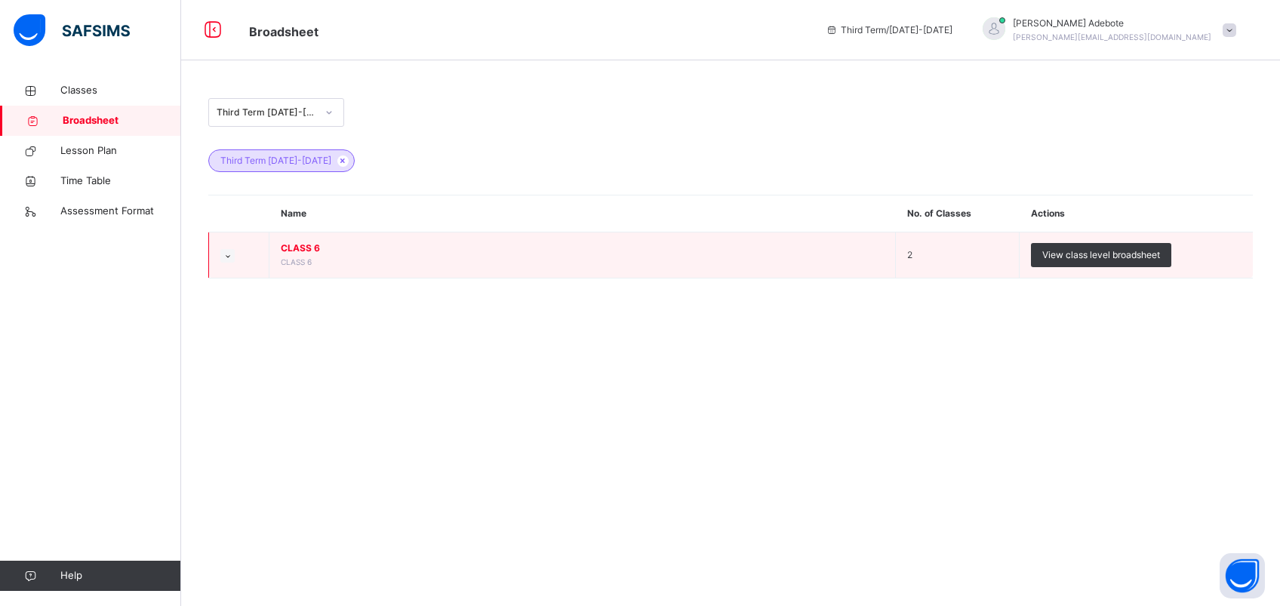
click at [288, 255] on td "CLASS 6 CLASS 6" at bounding box center [582, 255] width 626 height 46
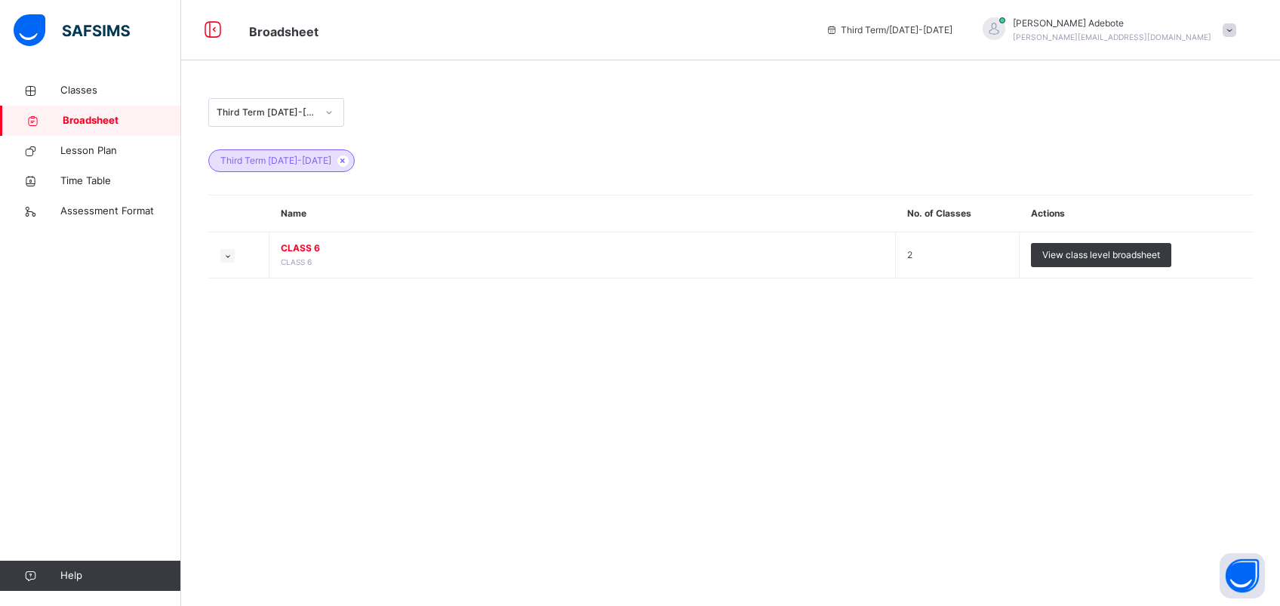
drag, startPoint x: 288, startPoint y: 255, endPoint x: 383, endPoint y: 362, distance: 142.7
click at [383, 362] on div "Third Term [DATE]-[DATE] Third Term [DATE]-[DATE] Name No. of Classes Actions C…" at bounding box center [730, 303] width 1099 height 606
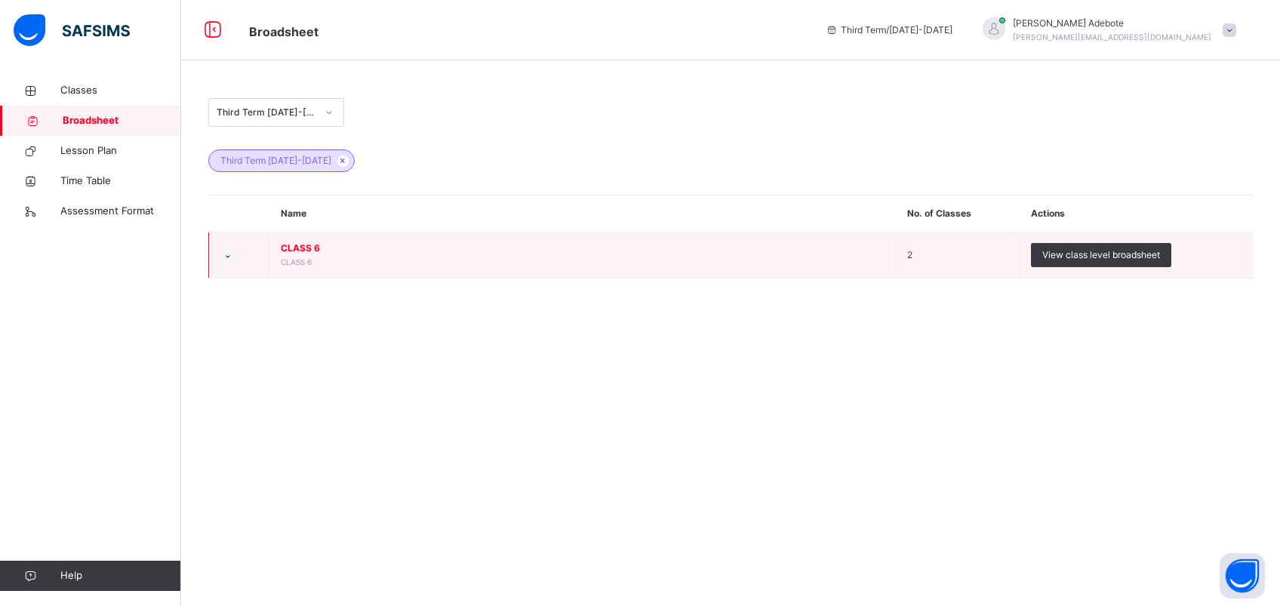
click at [229, 257] on icon at bounding box center [227, 256] width 8 height 8
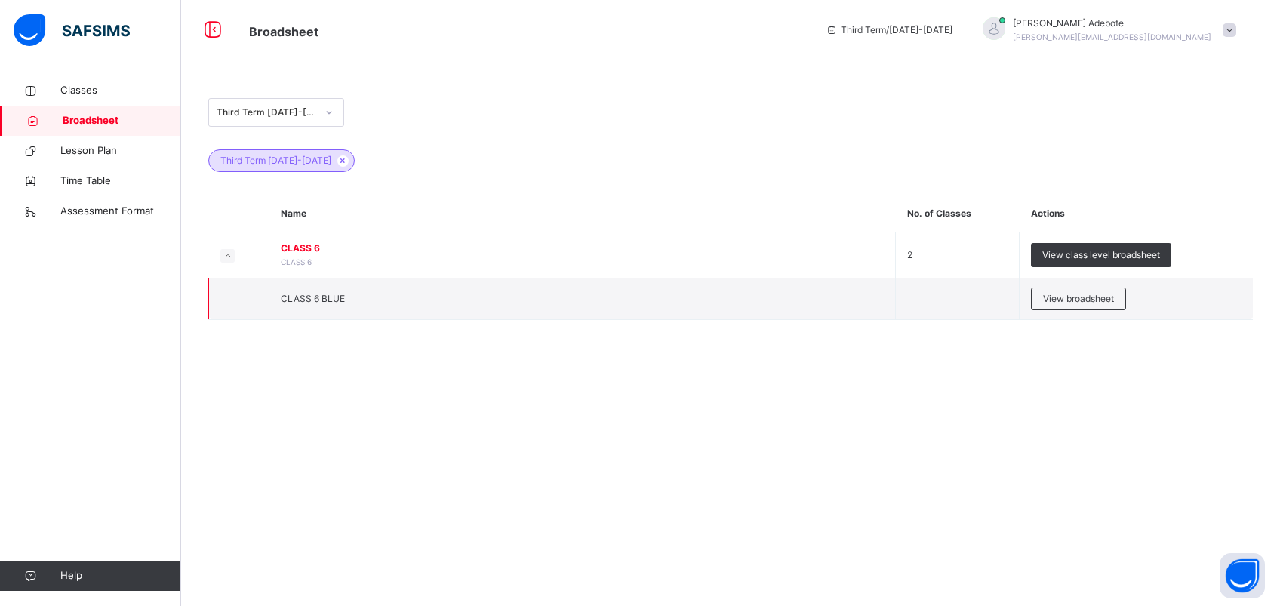
click at [332, 296] on span "CLASS 6 BLUE" at bounding box center [313, 298] width 64 height 11
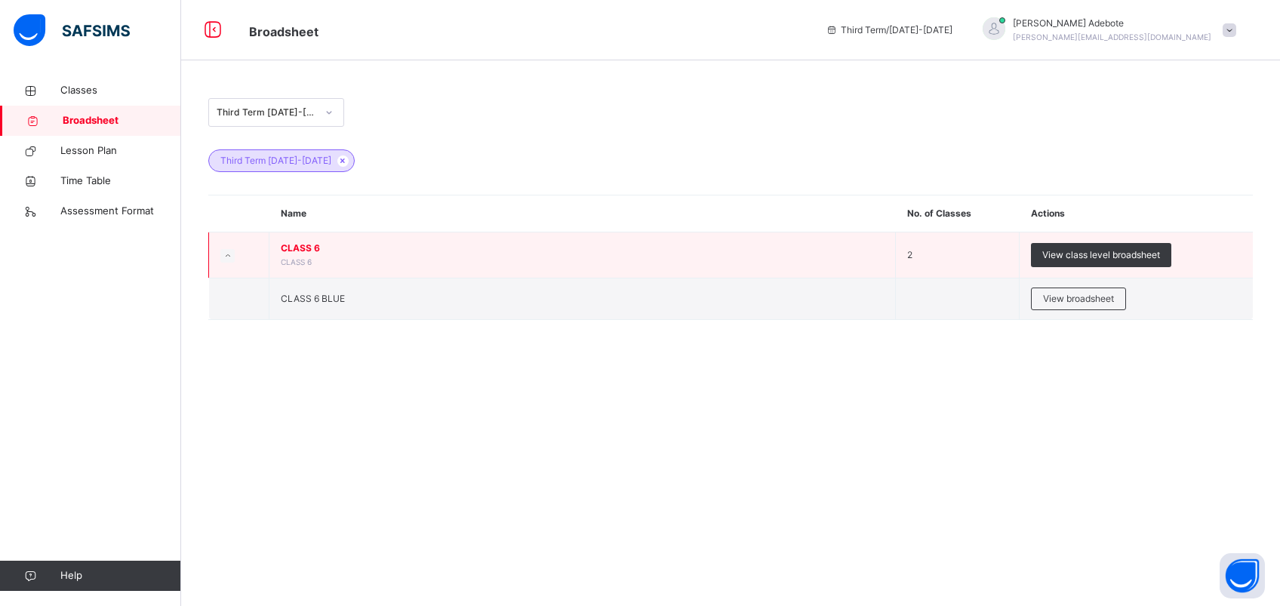
click at [302, 255] on td "CLASS 6 CLASS 6" at bounding box center [582, 255] width 626 height 46
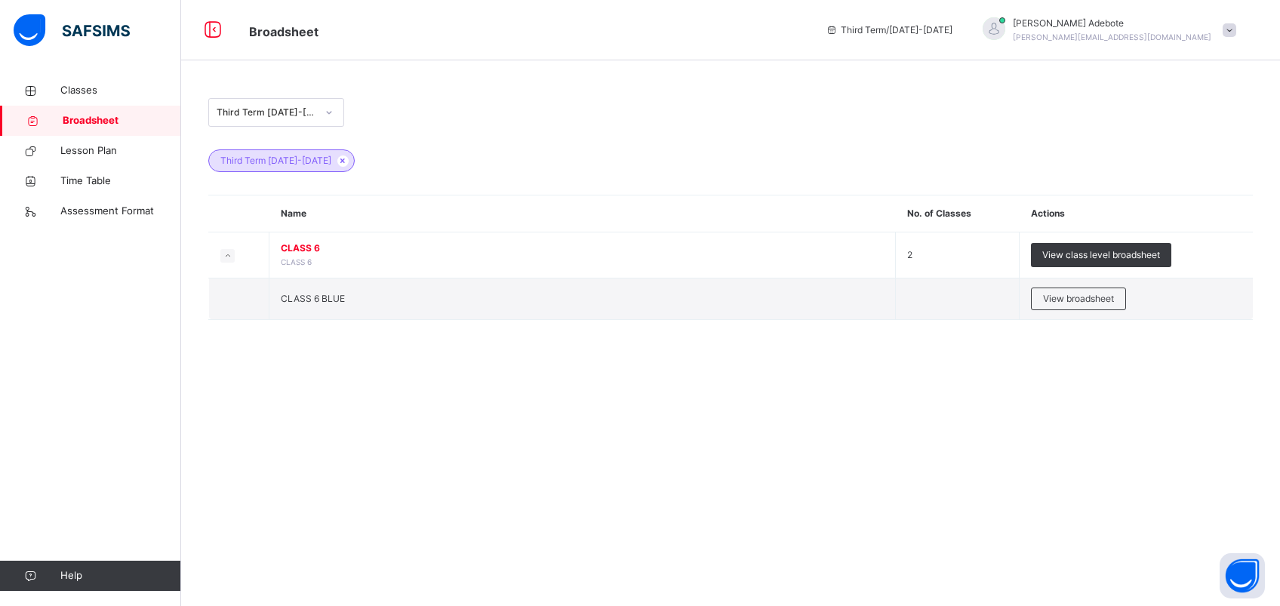
click at [423, 418] on div "Third Term [DATE]-[DATE] Third Term [DATE]-[DATE] Name No. of Classes Actions C…" at bounding box center [730, 303] width 1099 height 606
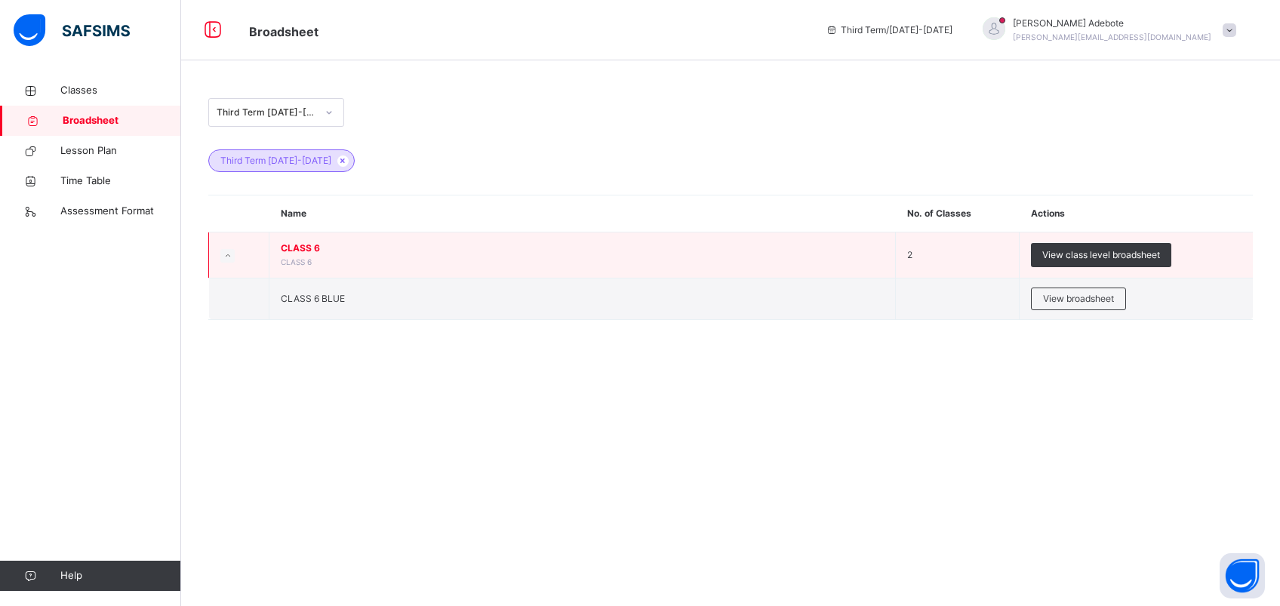
click at [300, 243] on span "CLASS 6" at bounding box center [582, 248] width 603 height 14
click at [304, 260] on span "CLASS 6" at bounding box center [296, 261] width 31 height 9
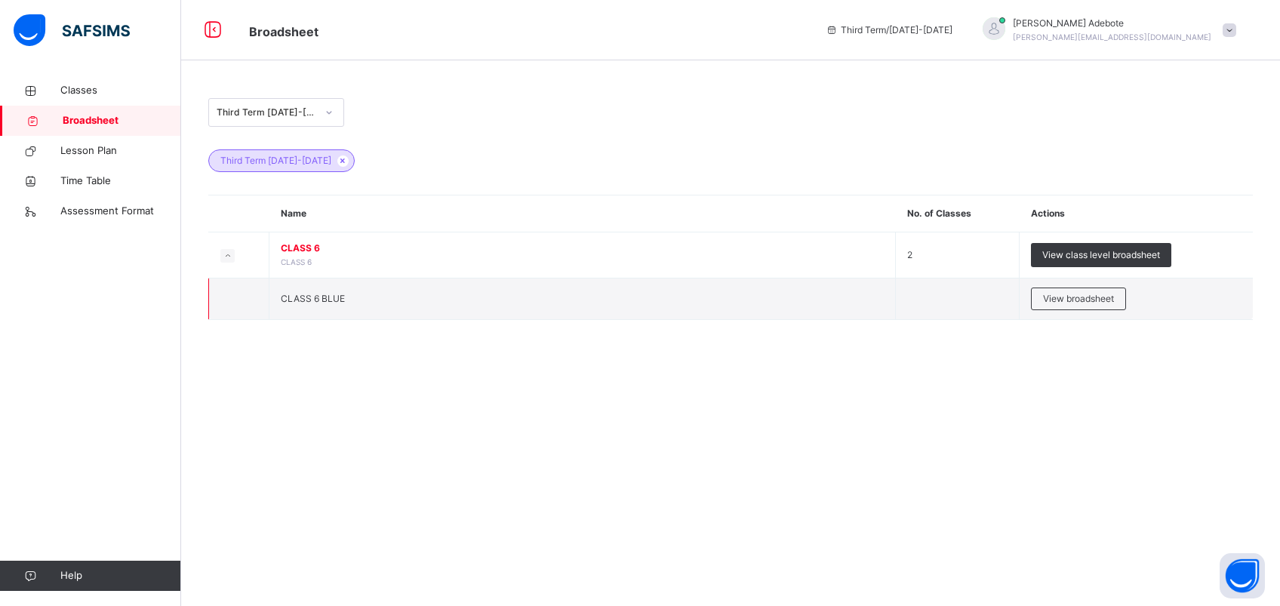
click at [309, 304] on td "CLASS 6 BLUE" at bounding box center [582, 298] width 626 height 41
click at [105, 123] on span "Broadsheet" at bounding box center [122, 120] width 118 height 15
click at [106, 146] on span "Lesson Plan" at bounding box center [120, 150] width 121 height 15
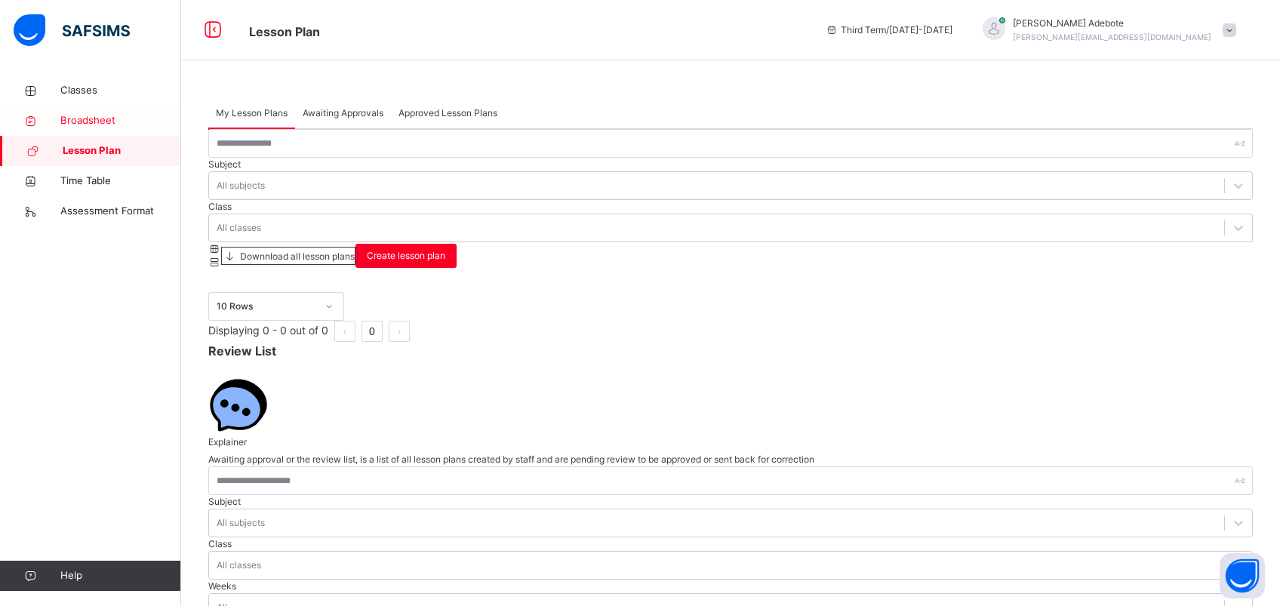
click at [96, 123] on span "Broadsheet" at bounding box center [120, 120] width 121 height 15
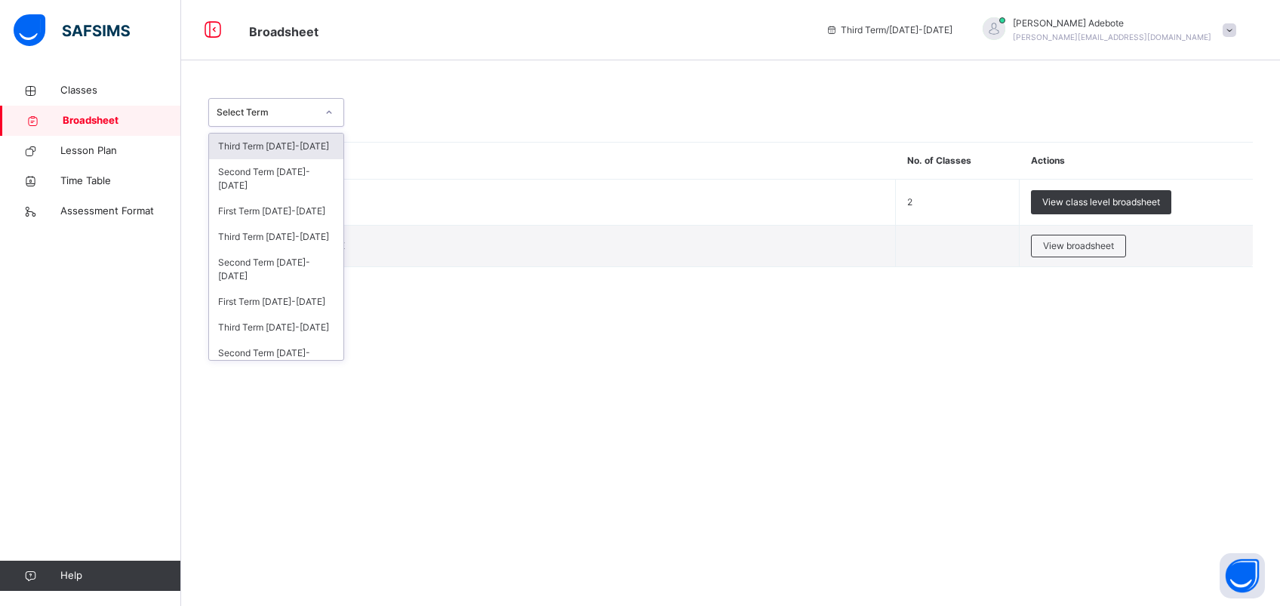
click at [326, 115] on icon at bounding box center [328, 112] width 9 height 15
click at [288, 238] on div "Third Term [DATE]-[DATE]" at bounding box center [276, 237] width 134 height 26
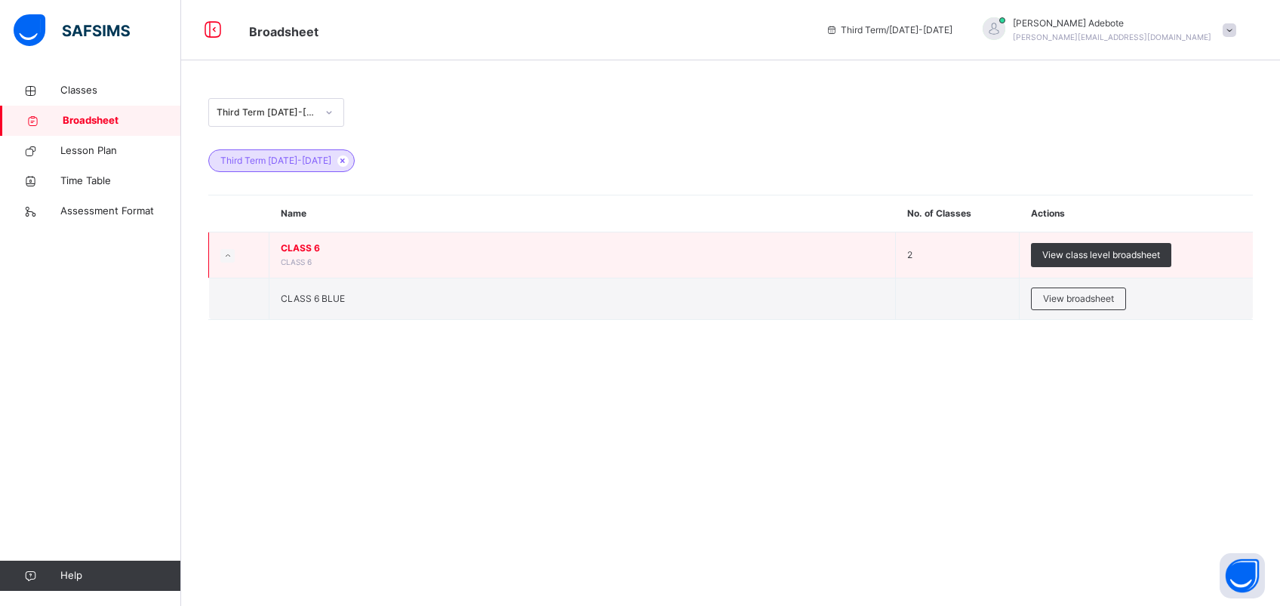
click at [308, 256] on td "CLASS 6 CLASS 6" at bounding box center [582, 255] width 626 height 46
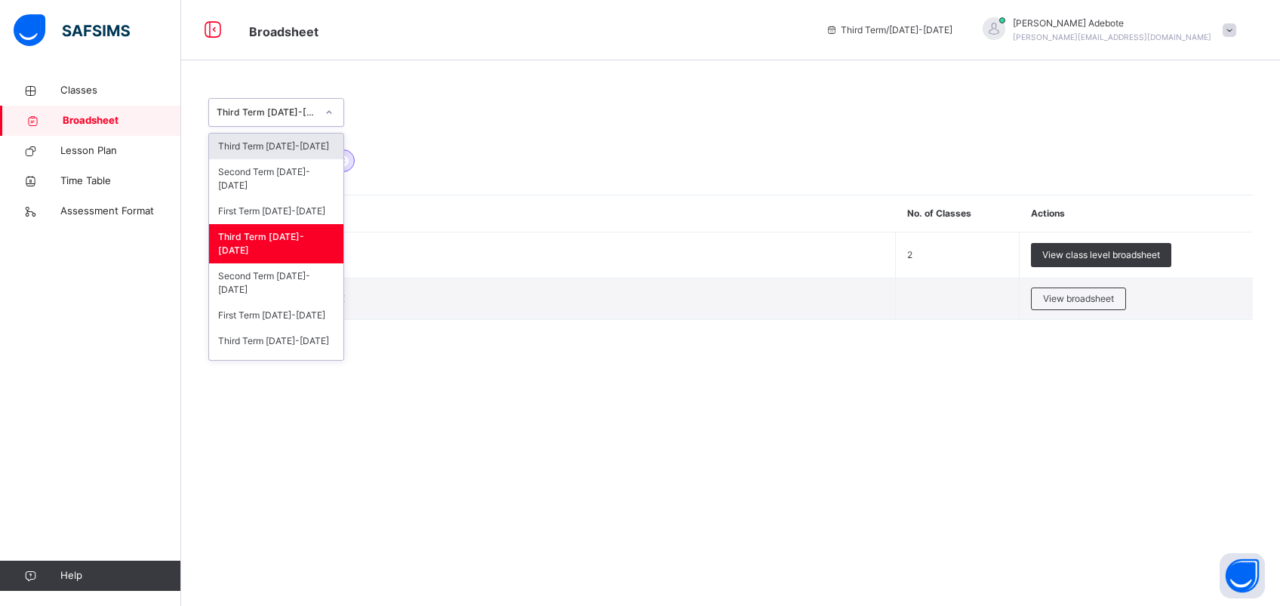
click at [333, 113] on icon at bounding box center [328, 112] width 9 height 15
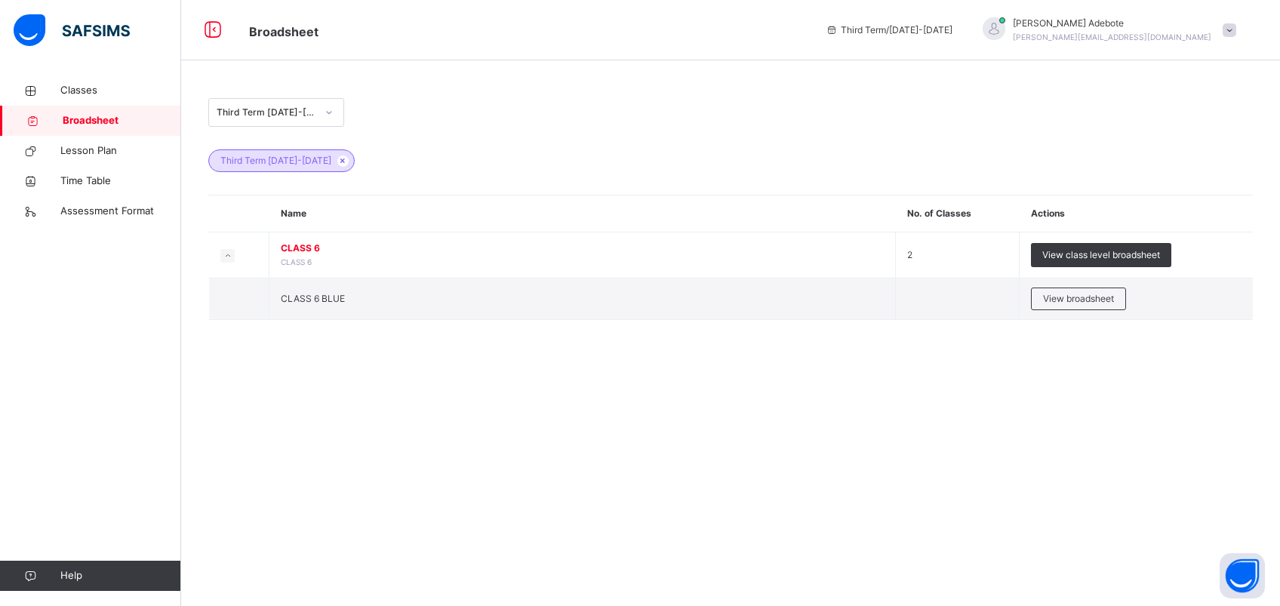
click at [604, 73] on div "Third Term [DATE]-[DATE] Third Term [DATE]-[DATE] Name No. of Classes Actions C…" at bounding box center [730, 303] width 1099 height 606
click at [301, 114] on div "Third Term [DATE]-[DATE]" at bounding box center [267, 113] width 100 height 14
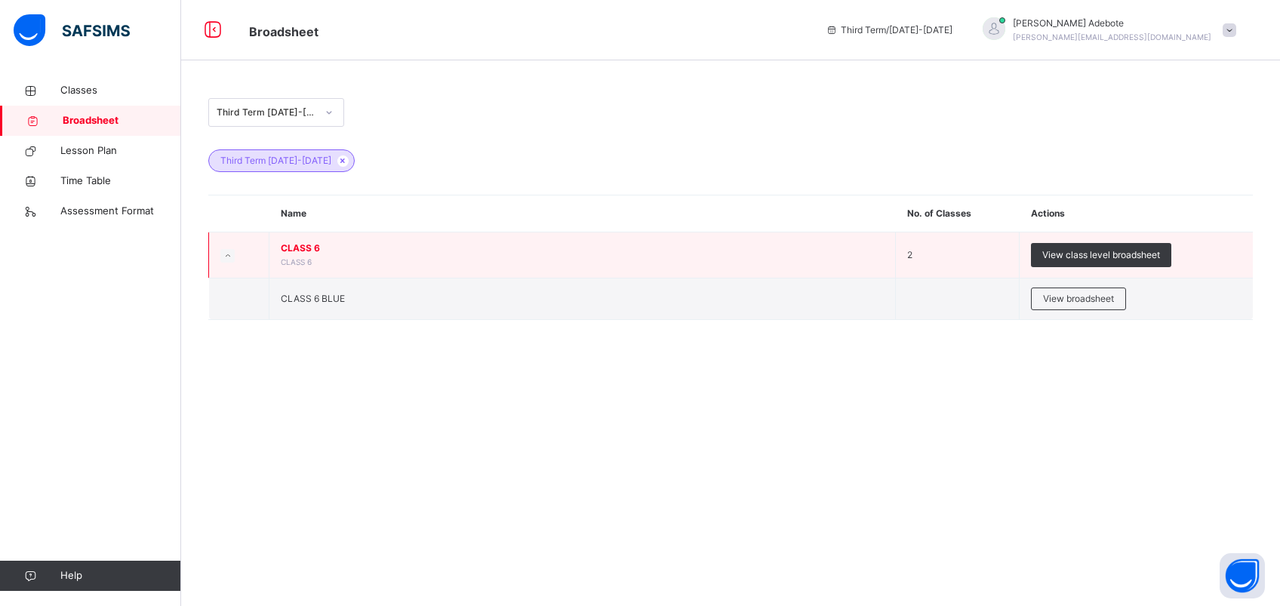
click at [297, 267] on td "CLASS 6 CLASS 6" at bounding box center [582, 255] width 626 height 46
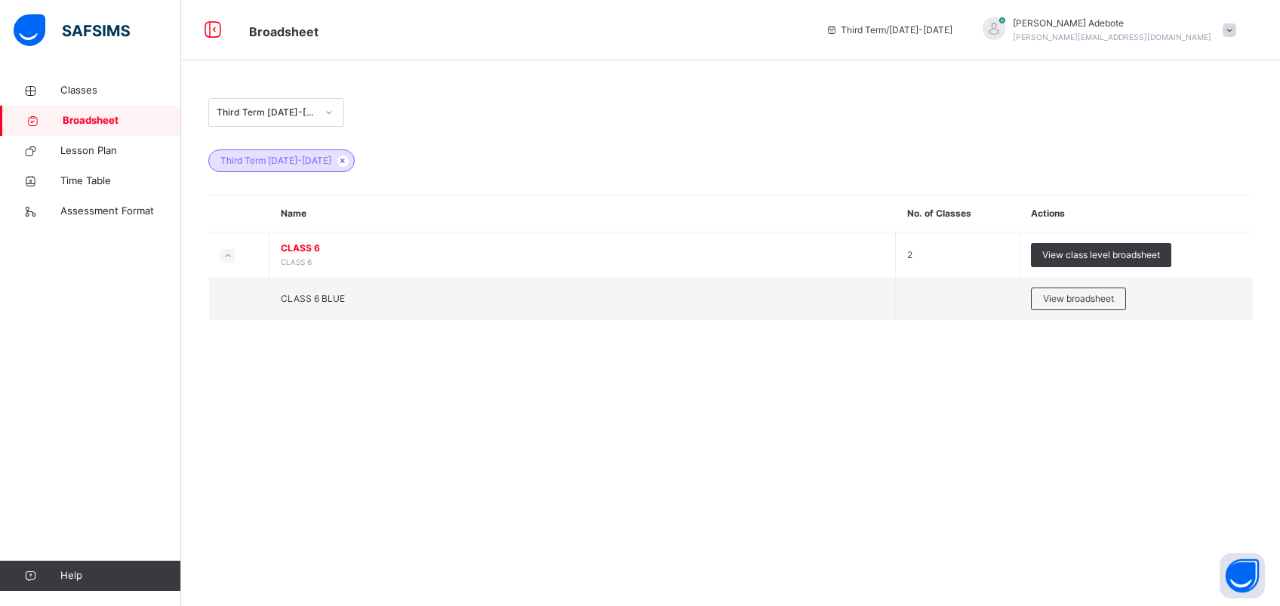
drag, startPoint x: 297, startPoint y: 267, endPoint x: 732, endPoint y: 116, distance: 460.8
click at [732, 116] on div "Third Term [DATE]-[DATE]" at bounding box center [730, 112] width 1044 height 29
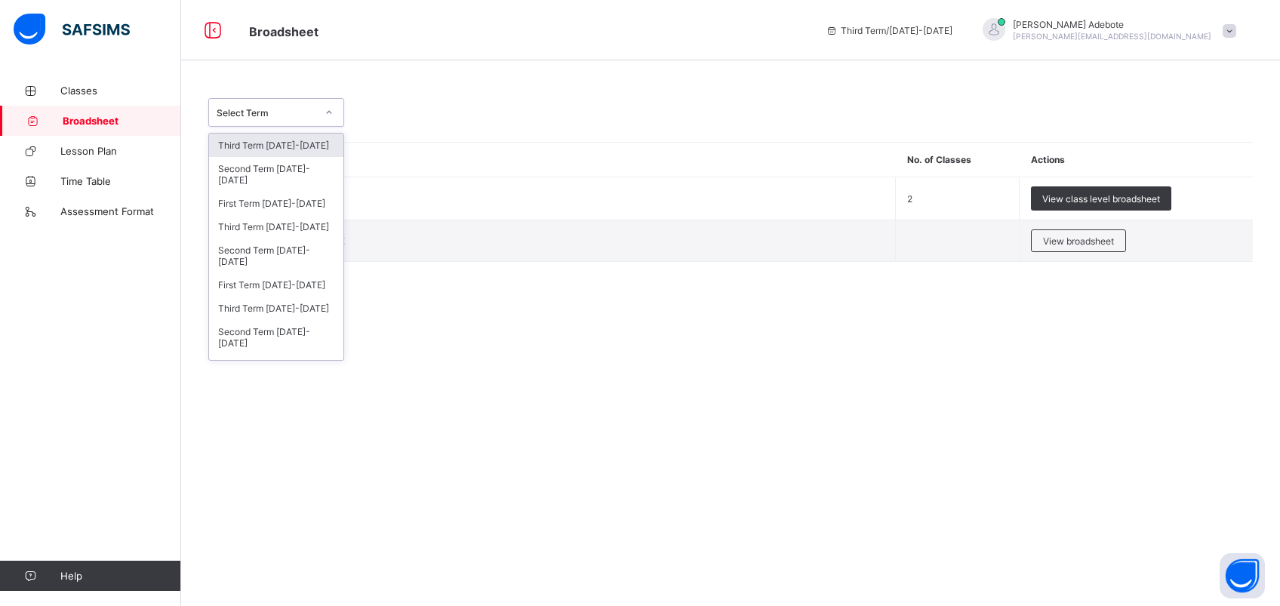
click at [327, 118] on icon at bounding box center [328, 112] width 9 height 15
click at [249, 223] on div "Third Term [DATE]-[DATE]" at bounding box center [276, 226] width 134 height 23
